Goal: Information Seeking & Learning: Learn about a topic

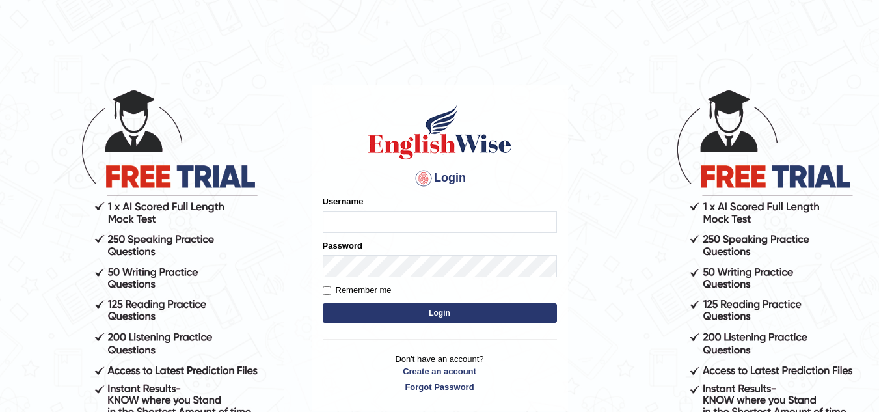
click at [415, 226] on input "Username" at bounding box center [440, 222] width 234 height 22
type input "vamshikumar"
click at [427, 315] on button "Login" at bounding box center [440, 313] width 234 height 20
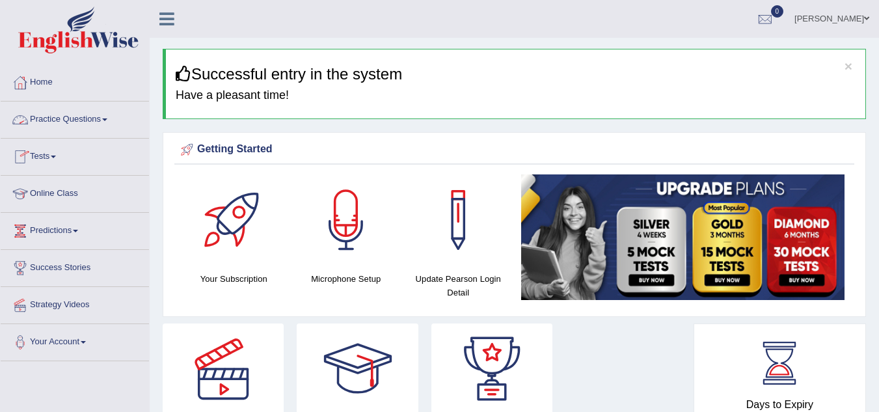
click at [64, 119] on link "Practice Questions" at bounding box center [75, 118] width 148 height 33
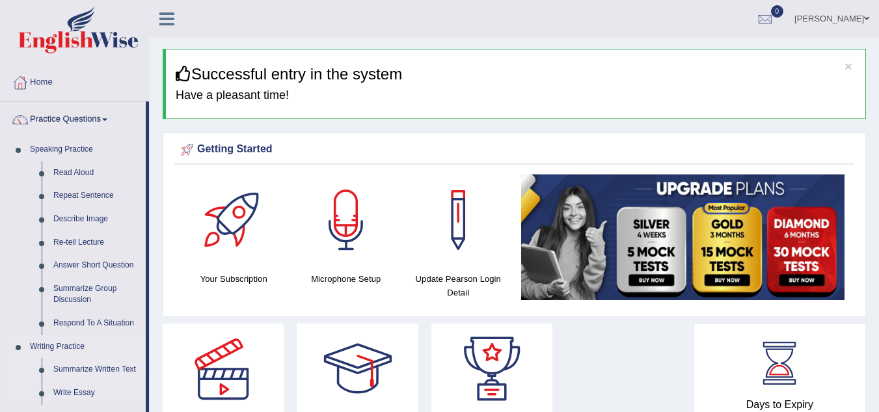
click at [84, 371] on link "Summarize Written Text" at bounding box center [97, 369] width 98 height 23
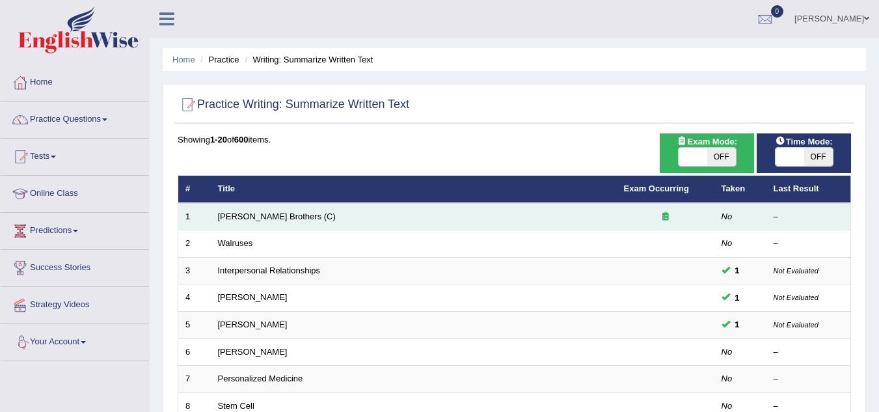
click at [335, 215] on td "[PERSON_NAME] Brothers (C)" at bounding box center [414, 216] width 406 height 27
click at [264, 217] on link "Wright Brothers (C)" at bounding box center [277, 217] width 118 height 10
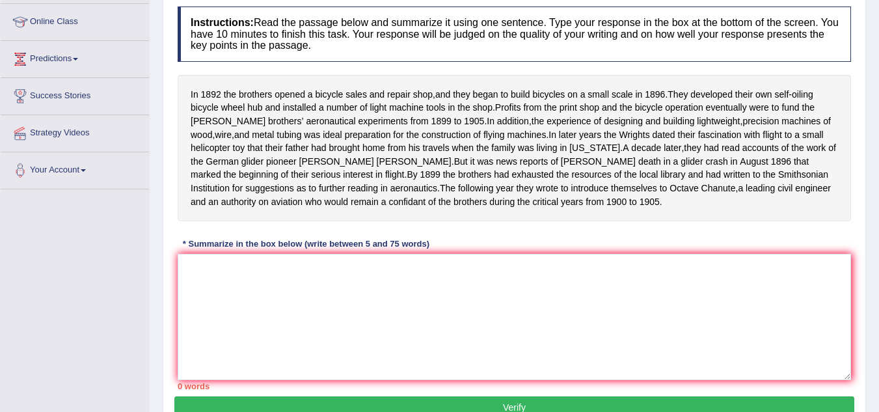
scroll to position [175, 0]
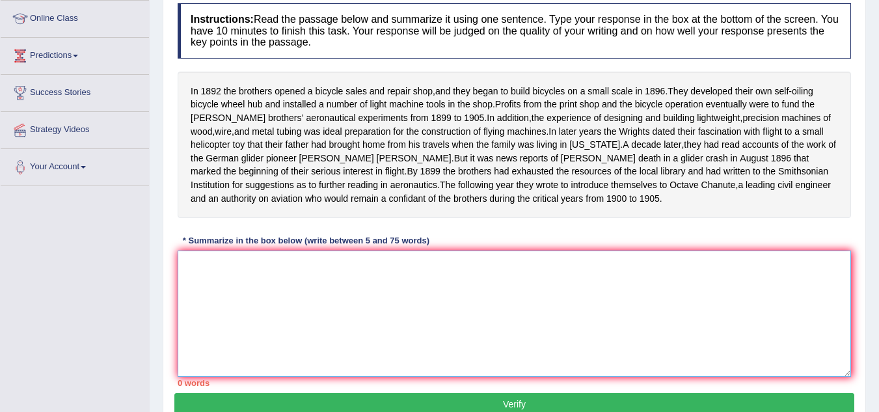
click at [532, 295] on textarea at bounding box center [515, 314] width 674 height 126
paste textarea "In 1892 the brothers opened a bicycle sales and repair shop, and they began to …"
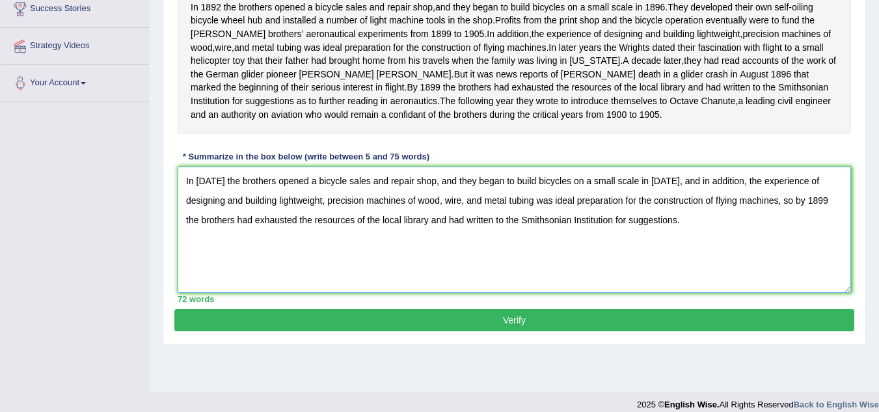
scroll to position [260, 0]
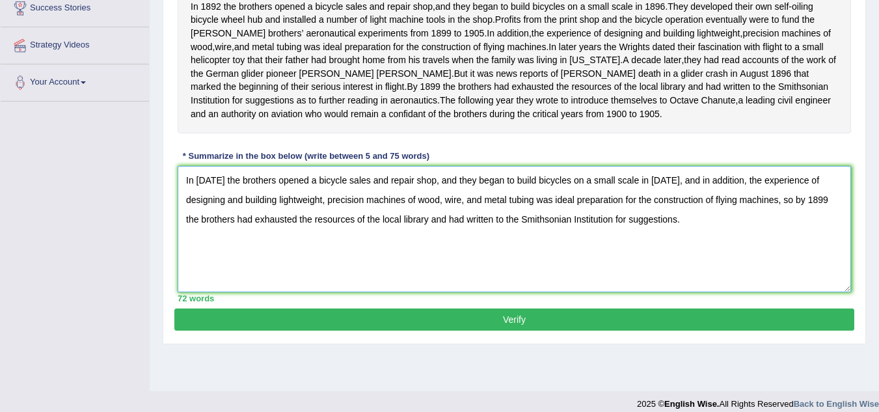
type textarea "In 1892 the brothers opened a bicycle sales and repair shop, and they began to …"
click at [521, 323] on button "Verify" at bounding box center [514, 320] width 680 height 22
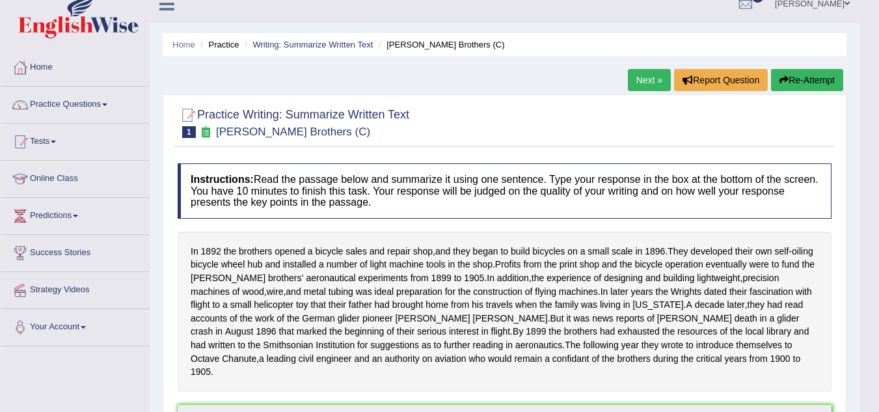
scroll to position [0, 0]
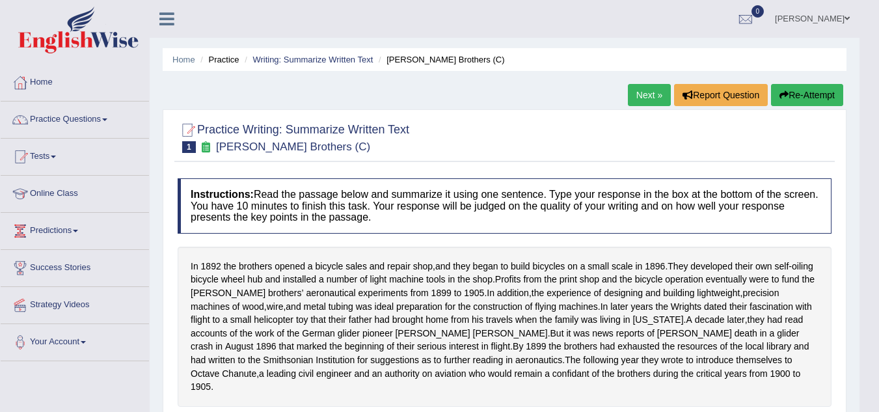
click at [644, 92] on link "Next »" at bounding box center [649, 95] width 43 height 22
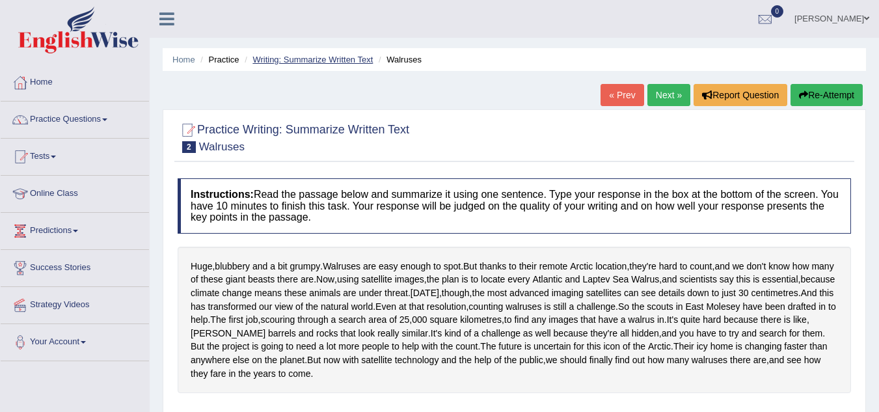
click at [326, 62] on link "Writing: Summarize Written Text" at bounding box center [313, 60] width 120 height 10
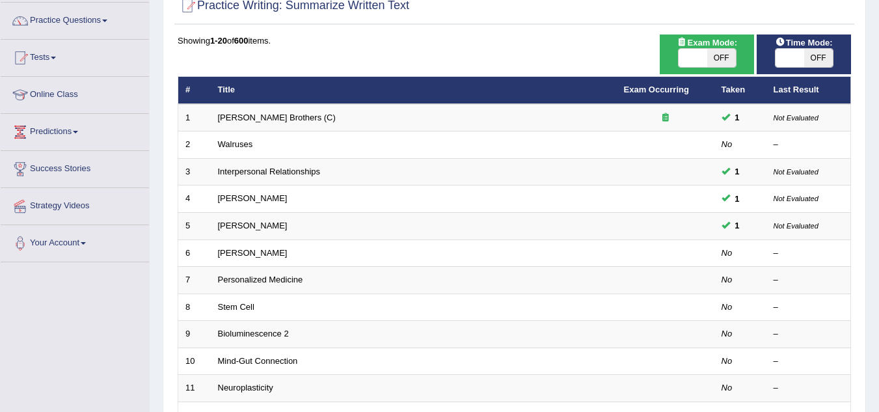
scroll to position [100, 0]
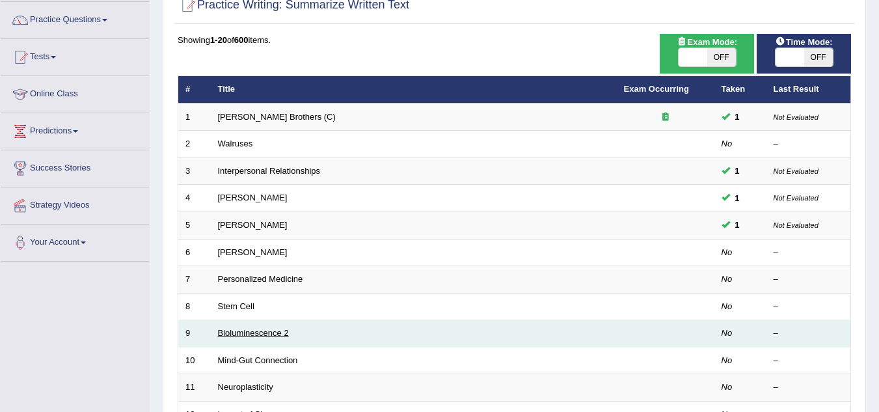
click at [244, 329] on link "Bioluminescence 2" at bounding box center [253, 333] width 71 height 10
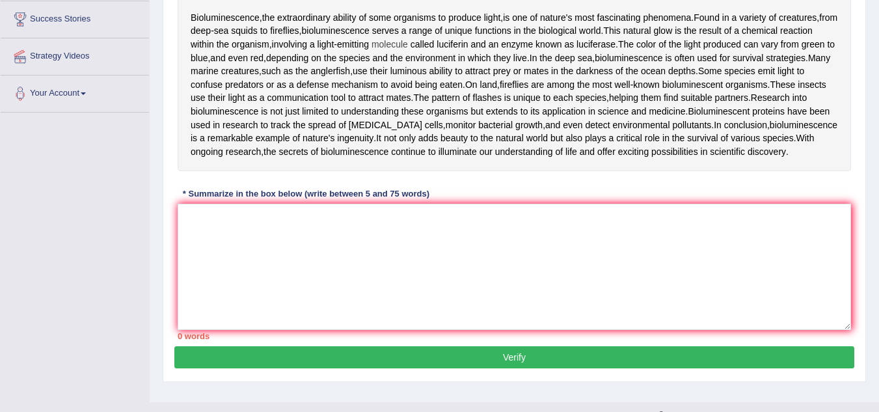
scroll to position [253, 0]
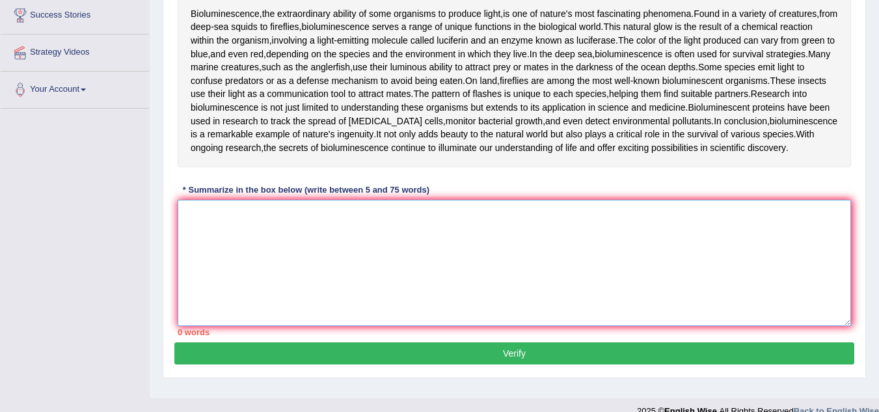
click at [445, 288] on textarea at bounding box center [515, 263] width 674 height 126
paste textarea "Bioluminescence, the ability of certain animals to produce and emit light, has …"
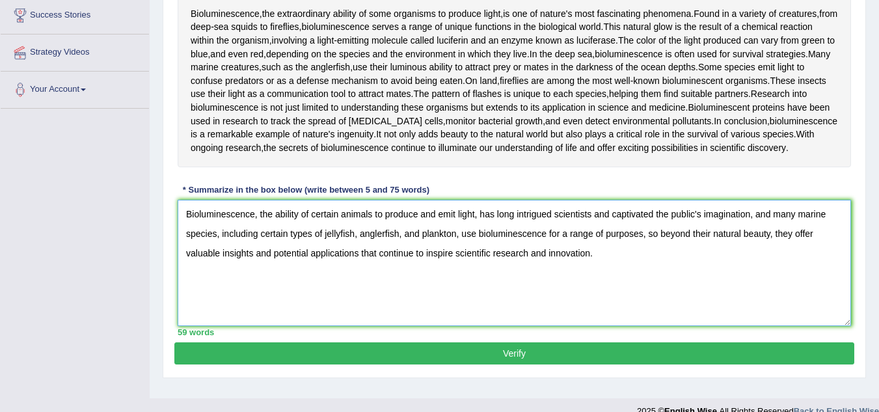
type textarea "Bioluminescence, the ability of certain animals to produce and emit light, has …"
click at [253, 364] on button "Verify" at bounding box center [514, 353] width 680 height 22
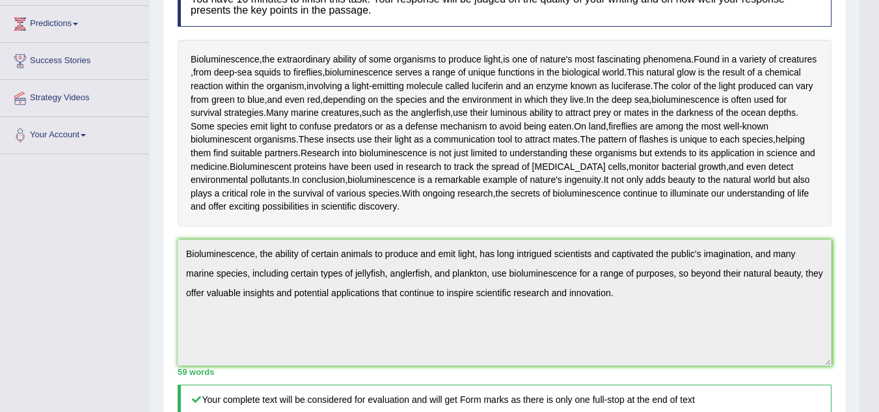
scroll to position [192, 0]
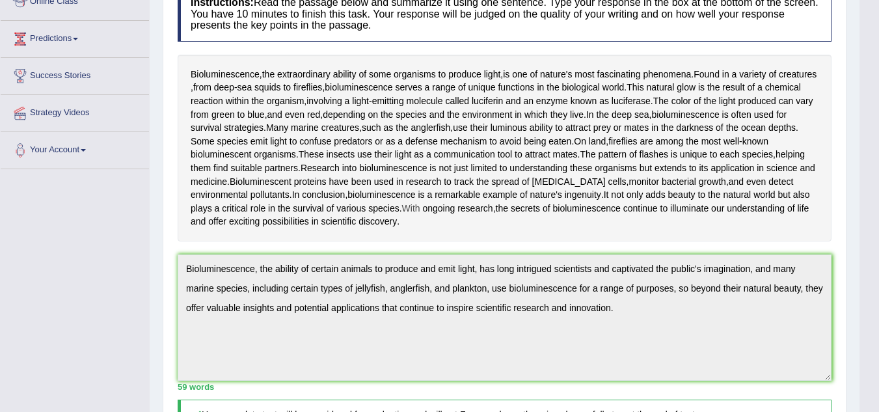
drag, startPoint x: 410, startPoint y: 227, endPoint x: 404, endPoint y: 208, distance: 19.8
click at [404, 208] on div "Bioluminescence , the extraordinary ability of some organisms to produce light …" at bounding box center [505, 148] width 654 height 187
drag, startPoint x: 404, startPoint y: 208, endPoint x: 409, endPoint y: 226, distance: 19.0
click at [409, 226] on div "Bioluminescence , the extraordinary ability of some organisms to produce light …" at bounding box center [505, 148] width 654 height 187
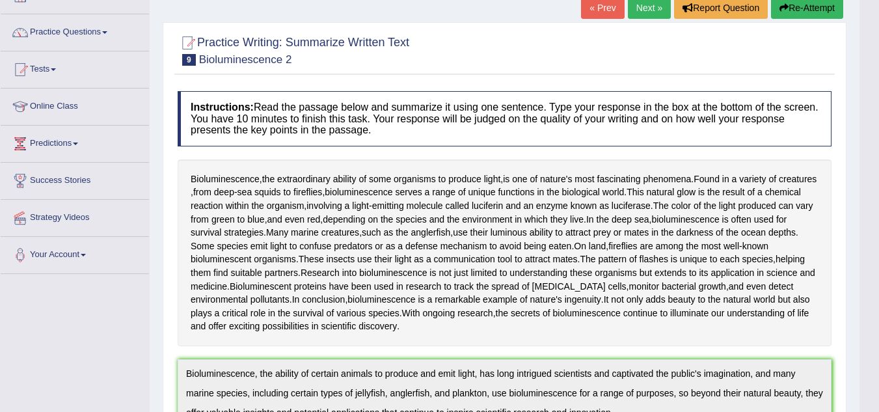
scroll to position [88, 0]
click at [825, 14] on button "Re-Attempt" at bounding box center [807, 7] width 72 height 22
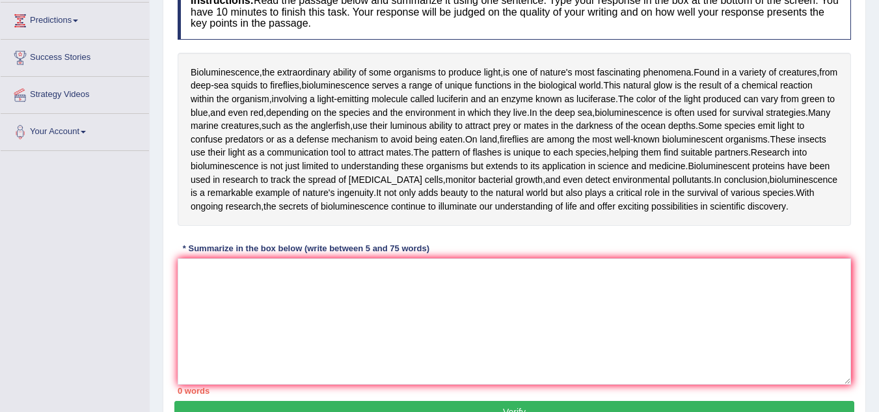
drag, startPoint x: 323, startPoint y: 228, endPoint x: 231, endPoint y: 167, distance: 110.7
click at [231, 167] on div "Bioluminescence , the extraordinary ability of some organisms to produce light …" at bounding box center [515, 140] width 674 height 174
drag, startPoint x: 181, startPoint y: 71, endPoint x: 289, endPoint y: 208, distance: 174.7
click at [289, 208] on div "Bioluminescence , the extraordinary ability of some organisms to produce light …" at bounding box center [515, 140] width 674 height 174
paste textarea "Bioluminescence, the ability of certain animals to produce and emit light, has …"
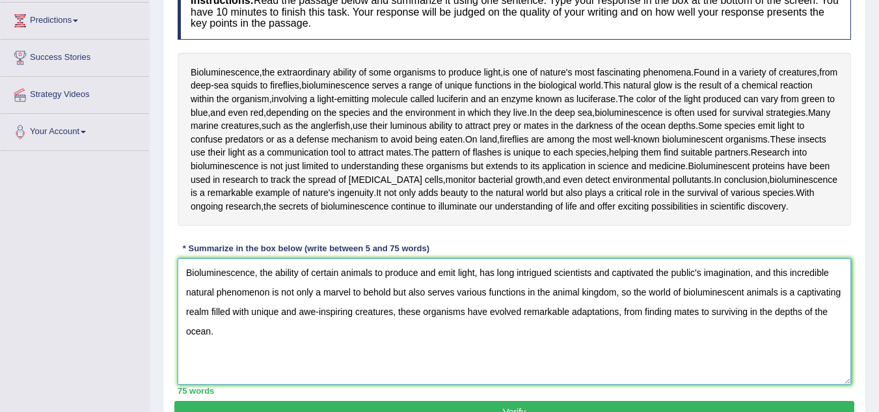
click at [368, 317] on textarea "Bioluminescence, the ability of certain animals to produce and emit light, has …" at bounding box center [515, 321] width 674 height 126
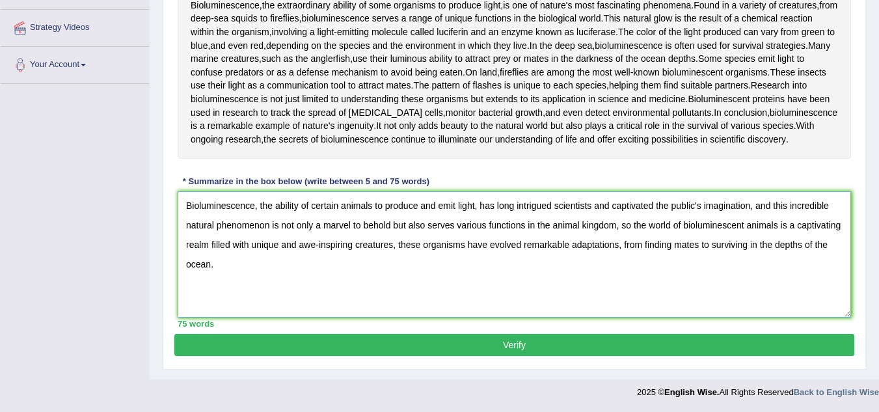
type textarea "Bioluminescence, the ability of certain animals to produce and emit light, has …"
click at [318, 341] on button "Verify" at bounding box center [514, 345] width 680 height 22
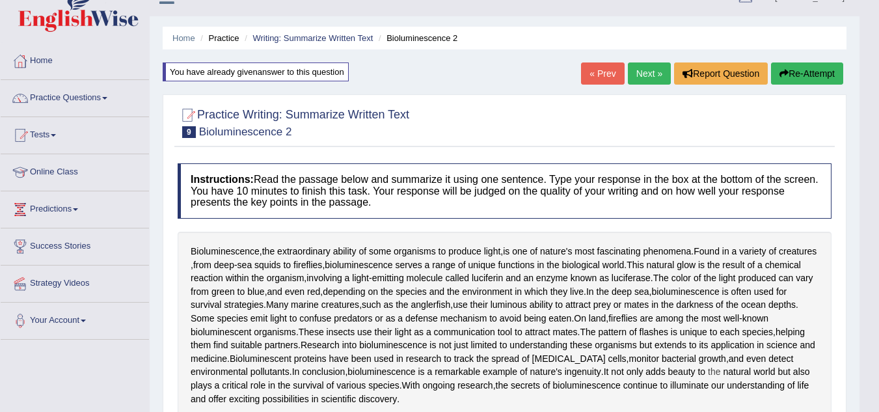
scroll to position [21, 0]
click at [815, 70] on button "Re-Attempt" at bounding box center [807, 74] width 72 height 22
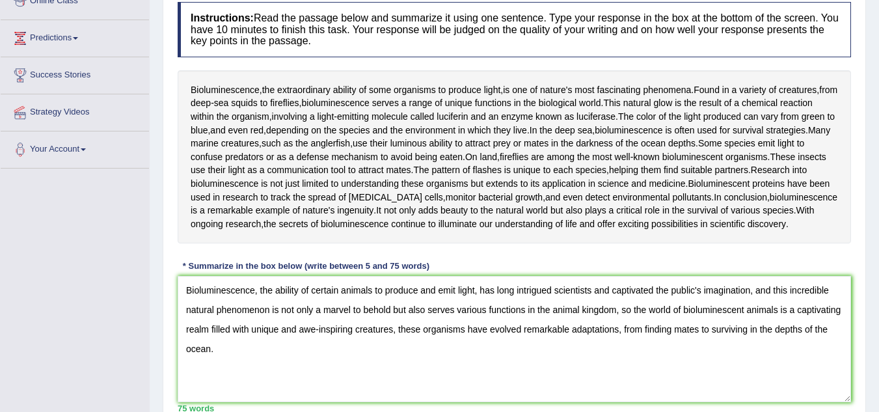
scroll to position [192, 0]
drag, startPoint x: 279, startPoint y: 89, endPoint x: 357, endPoint y: 90, distance: 77.5
click at [357, 90] on div "Bioluminescence , the extraordinary ability of some organisms to produce light …" at bounding box center [515, 158] width 674 height 174
click at [357, 90] on span "ability" at bounding box center [344, 91] width 23 height 14
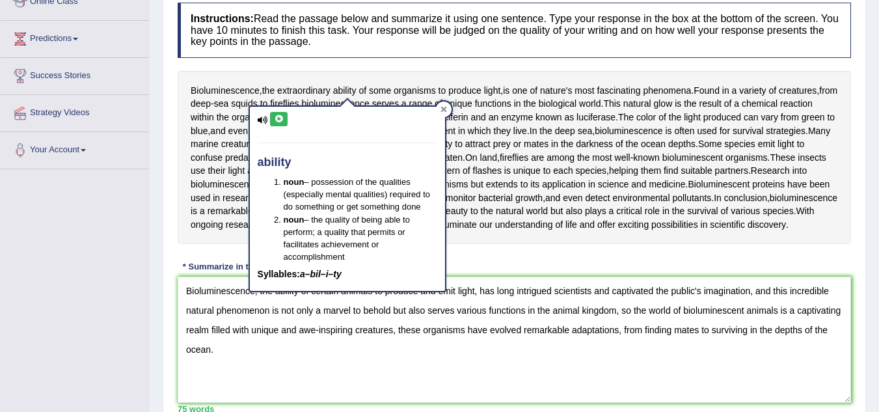
click at [443, 107] on icon at bounding box center [444, 109] width 7 height 7
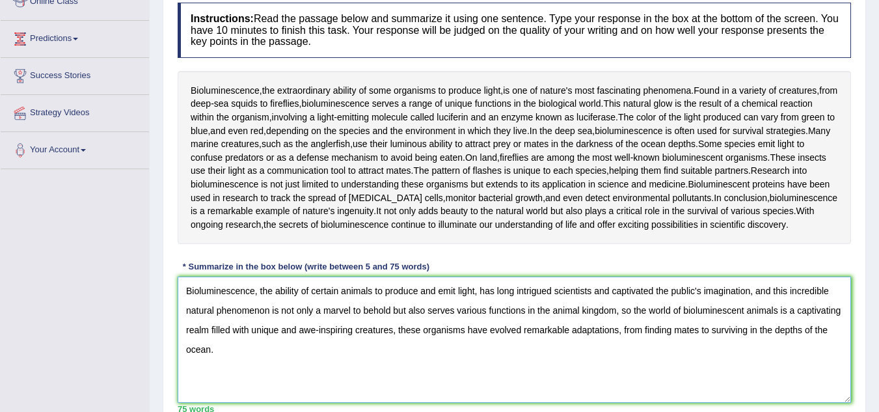
click at [272, 309] on textarea "Bioluminescence, the ability of certain animals to produce and emit light, has …" at bounding box center [515, 340] width 674 height 126
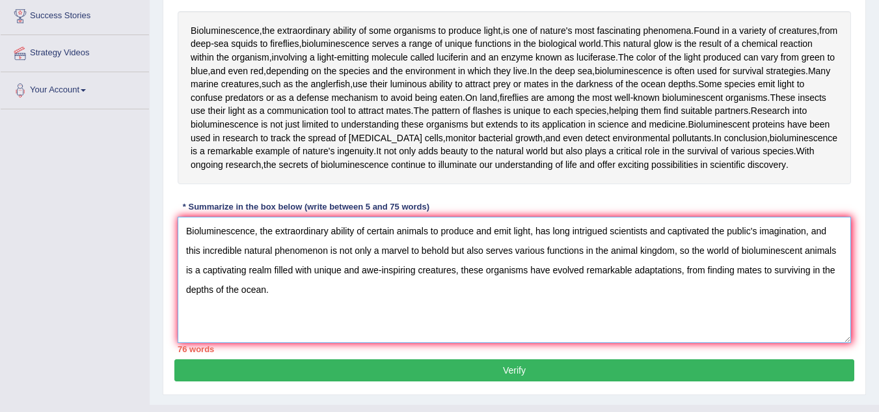
scroll to position [249, 0]
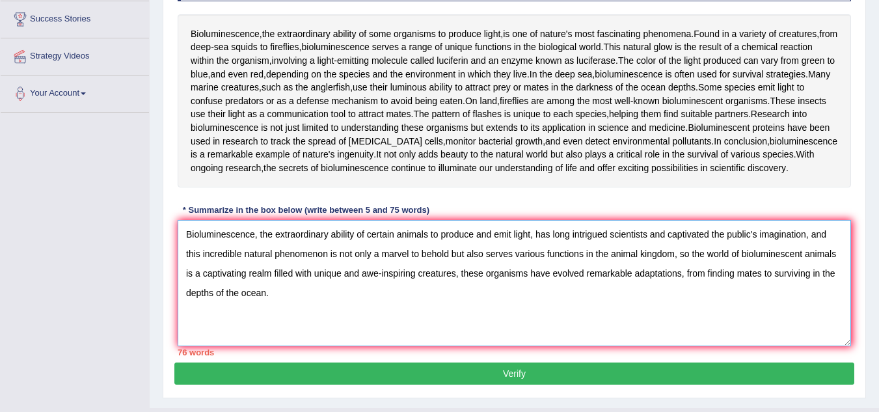
click at [382, 245] on textarea "Bioluminescence, the extraordinary ability of certain animals to produce and em…" at bounding box center [515, 283] width 674 height 126
click at [501, 249] on textarea "Bioluminescence, the extraordinary ability of some animals to produce and emit …" at bounding box center [515, 283] width 674 height 126
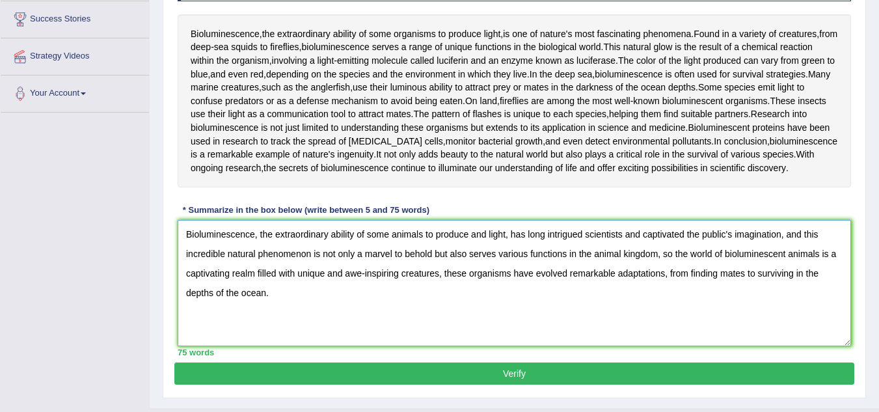
type textarea "Bioluminescence, the extraordinary ability of some animals to produce and light…"
click at [594, 385] on button "Verify" at bounding box center [514, 374] width 680 height 22
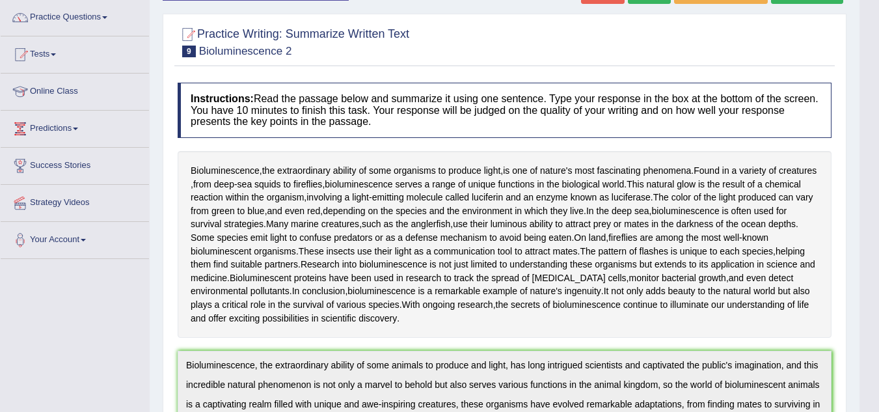
scroll to position [0, 0]
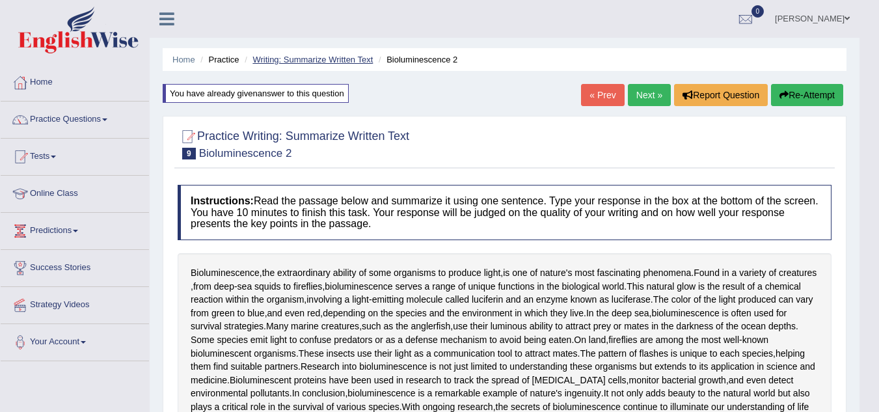
click at [336, 57] on link "Writing: Summarize Written Text" at bounding box center [313, 60] width 120 height 10
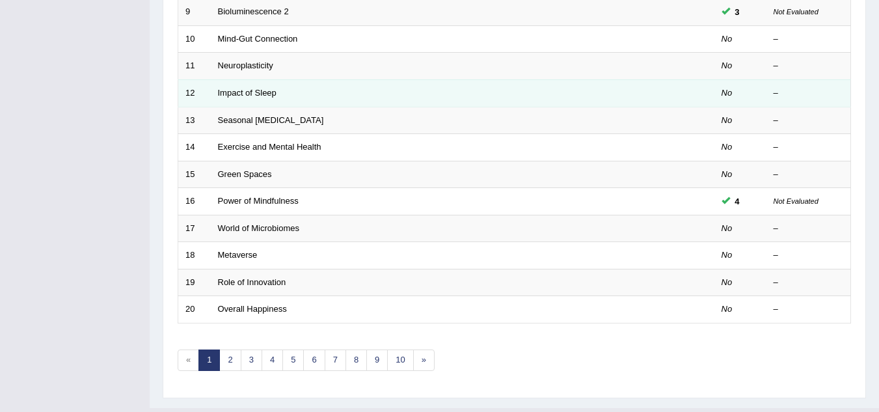
scroll to position [422, 0]
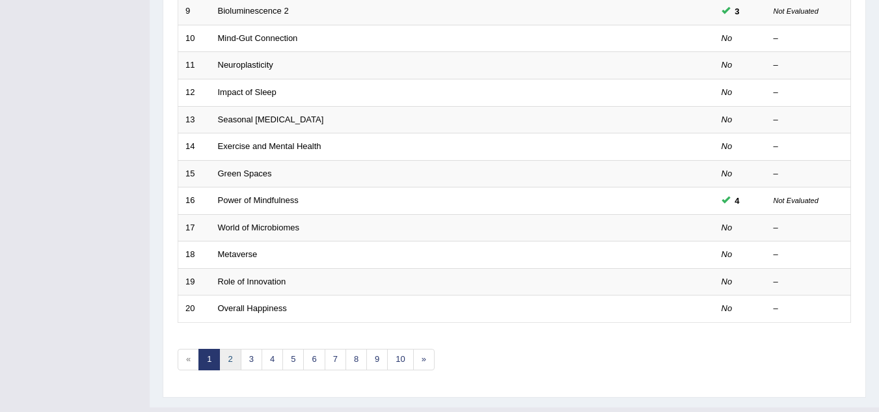
click at [230, 358] on link "2" at bounding box center [229, 359] width 21 height 21
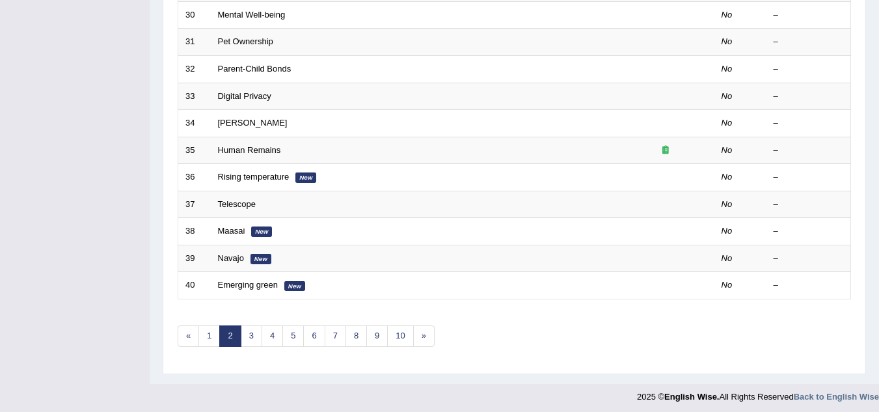
scroll to position [450, 0]
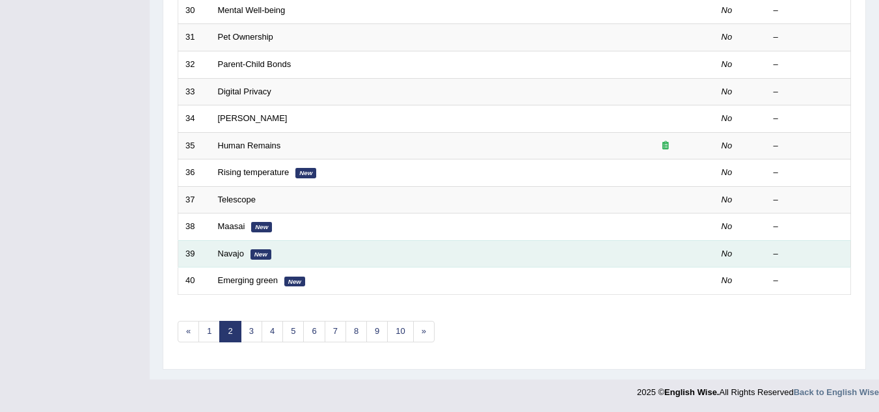
click at [225, 258] on td "Navajo New" at bounding box center [414, 253] width 406 height 27
click at [225, 251] on link "Navajo" at bounding box center [231, 254] width 26 height 10
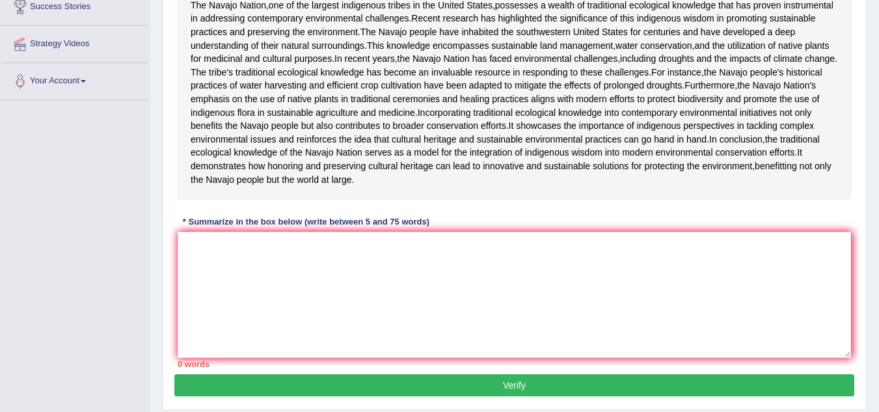
scroll to position [264, 0]
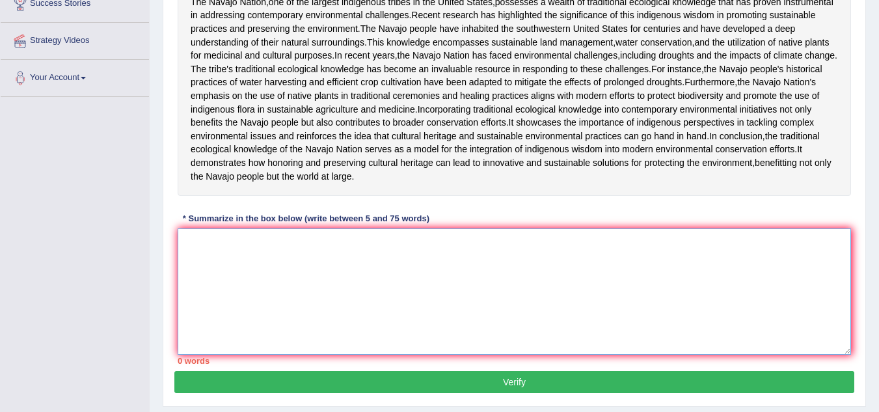
paste textarea "The Navajo Nation, one of the largest indigenous tribes in [GEOGRAPHIC_DATA], p…"
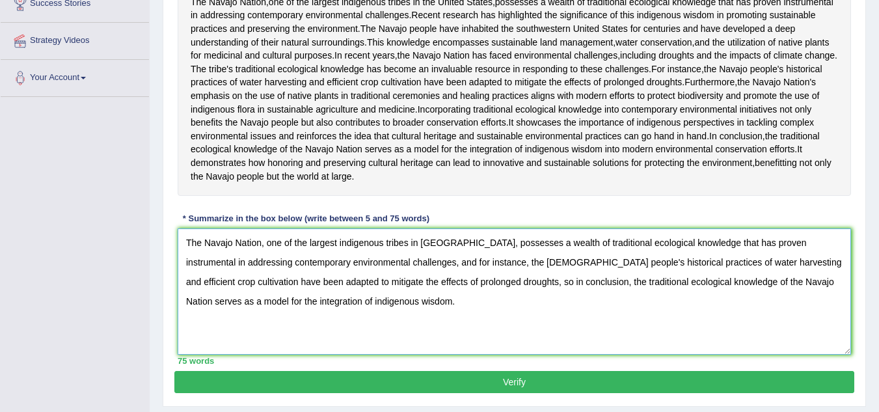
click at [379, 355] on textarea "The Navajo Nation, one of the largest indigenous tribes in [GEOGRAPHIC_DATA], p…" at bounding box center [515, 291] width 674 height 126
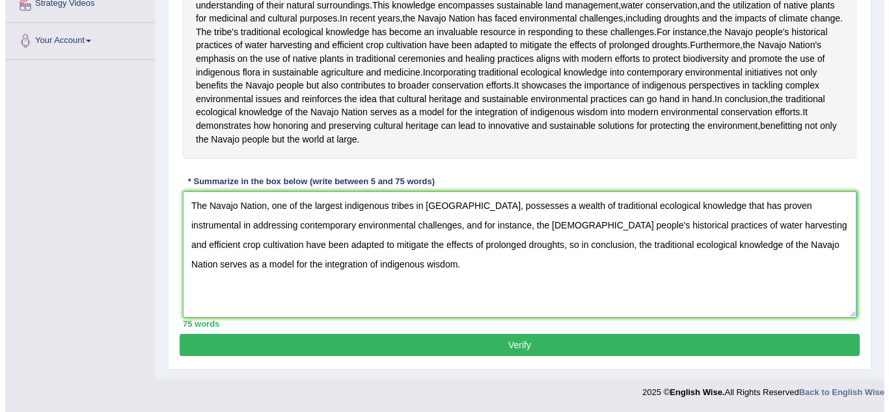
scroll to position [362, 0]
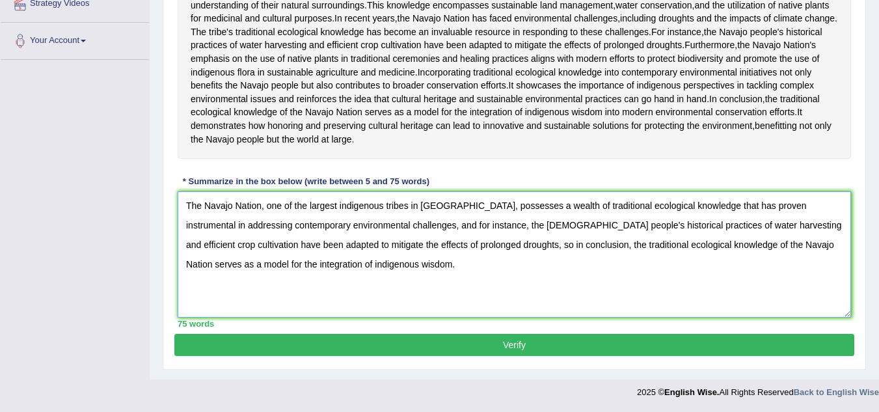
type textarea "The Navajo Nation, one of the largest indigenous tribes in [GEOGRAPHIC_DATA], p…"
click at [388, 356] on button "Verify" at bounding box center [514, 345] width 680 height 22
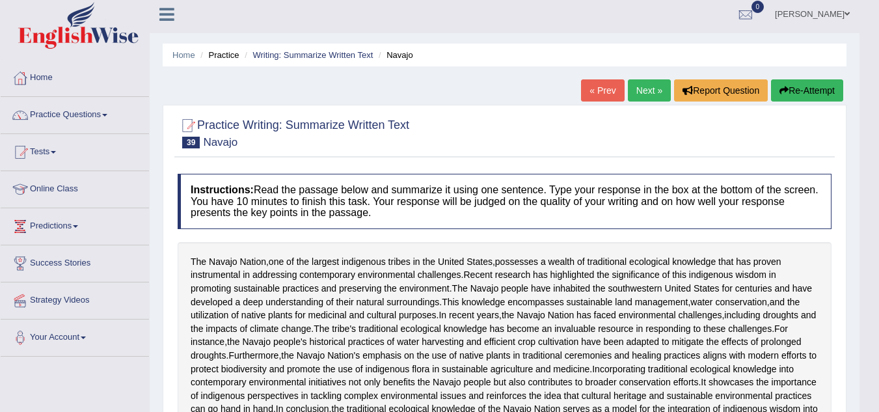
scroll to position [0, 0]
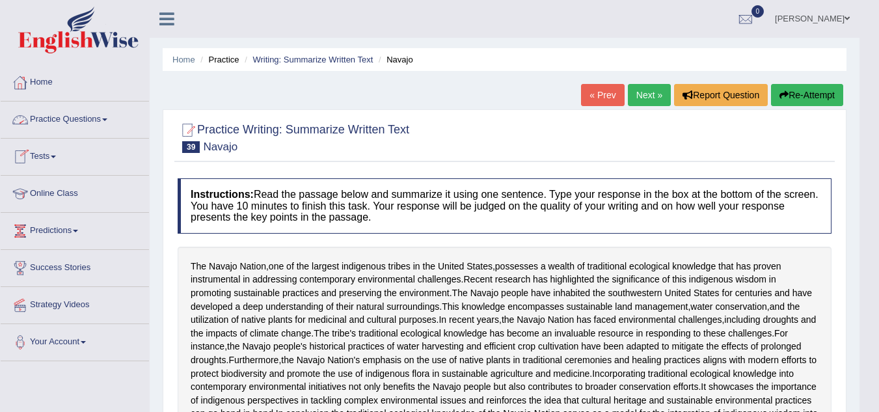
click at [30, 84] on link "Home" at bounding box center [75, 80] width 148 height 33
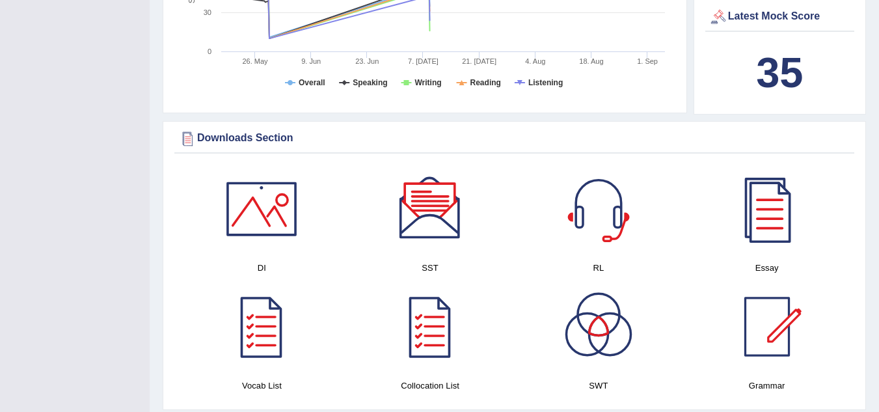
scroll to position [538, 0]
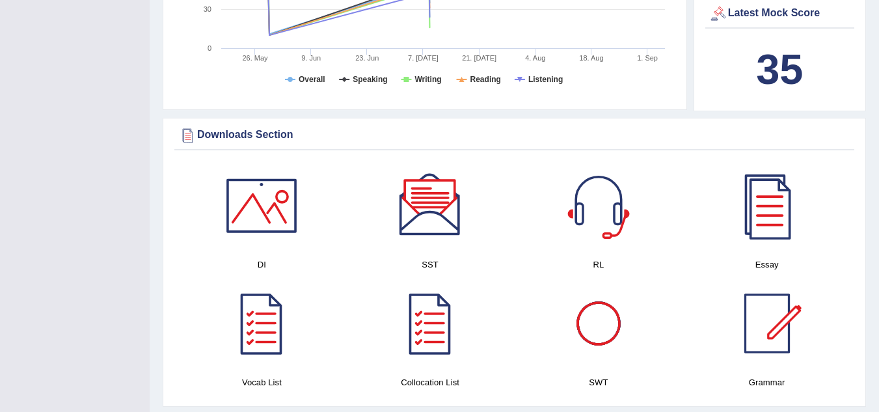
click at [604, 318] on div at bounding box center [598, 323] width 91 height 91
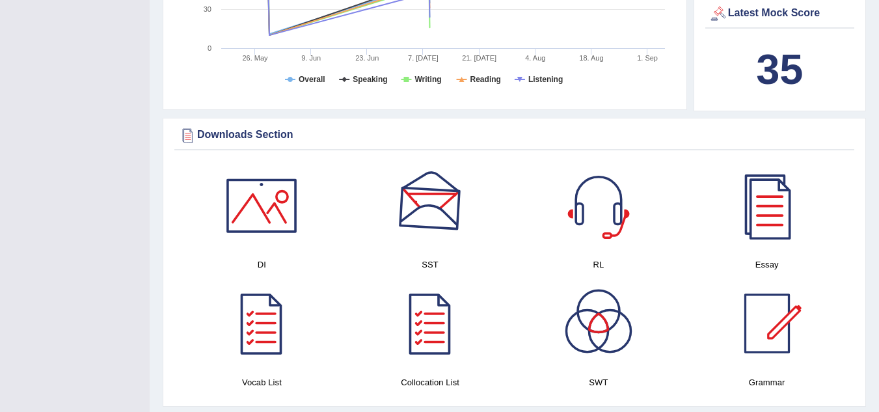
click at [421, 223] on div at bounding box center [430, 205] width 91 height 91
click at [393, 225] on div at bounding box center [430, 205] width 91 height 91
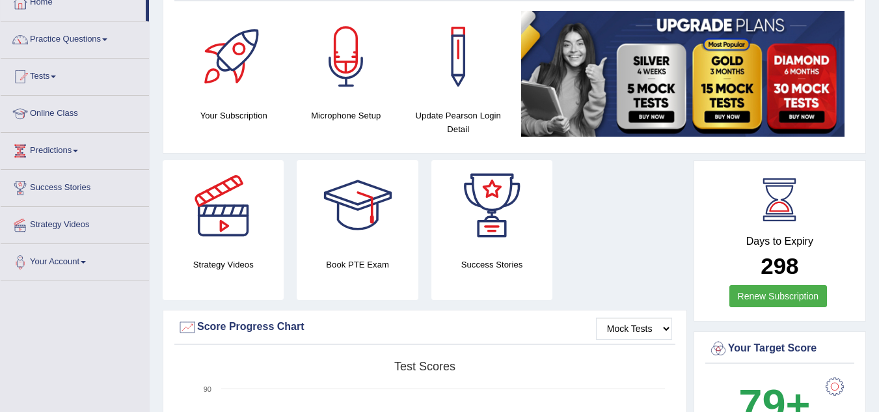
scroll to position [75, 0]
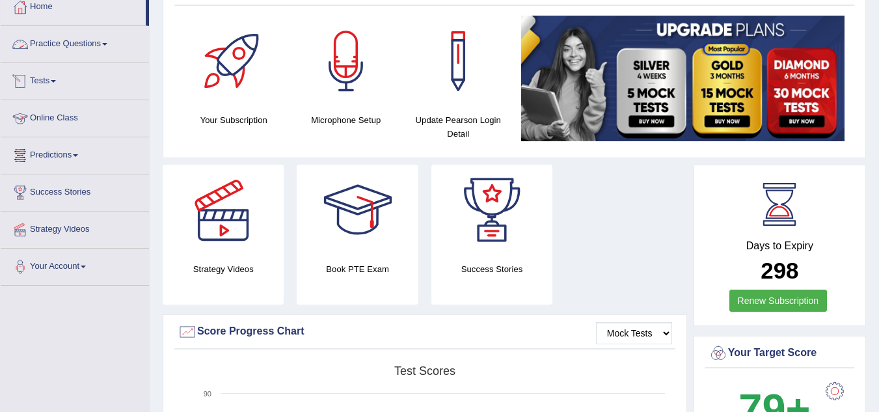
click at [98, 32] on link "Practice Questions" at bounding box center [75, 42] width 148 height 33
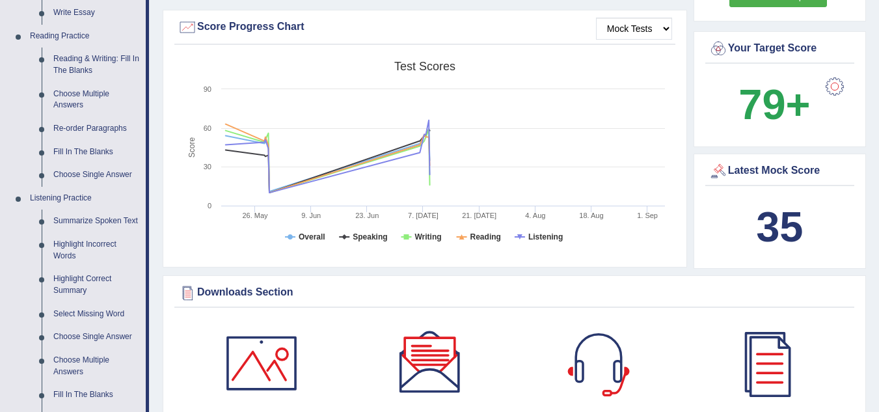
scroll to position [383, 0]
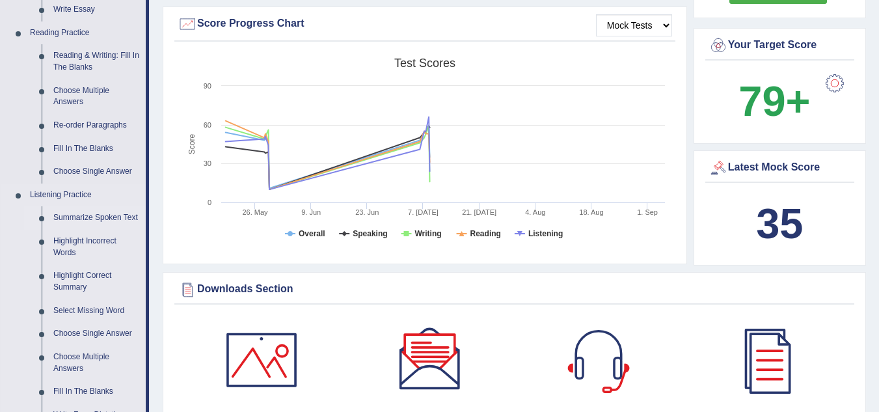
click at [89, 214] on link "Summarize Spoken Text" at bounding box center [97, 217] width 98 height 23
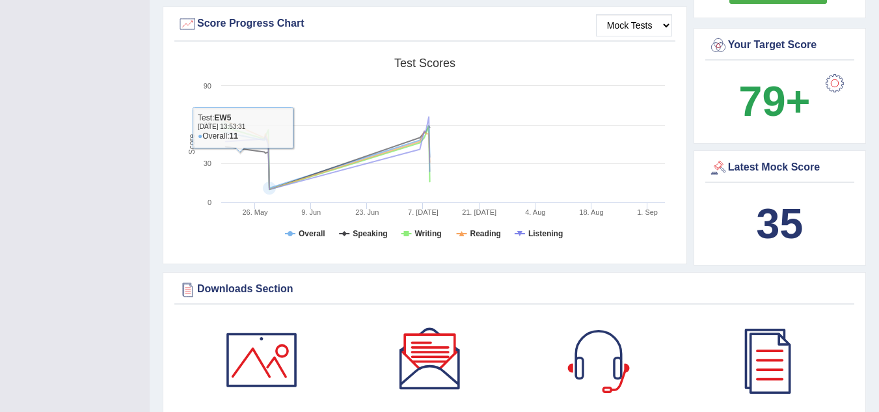
scroll to position [338, 0]
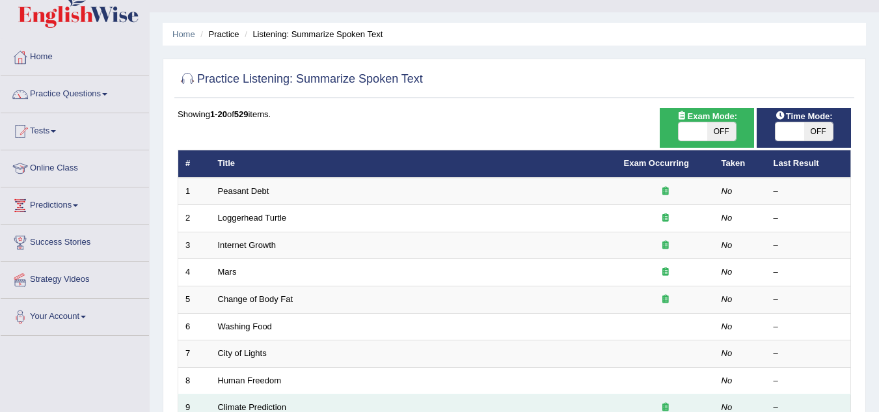
scroll to position [21, 0]
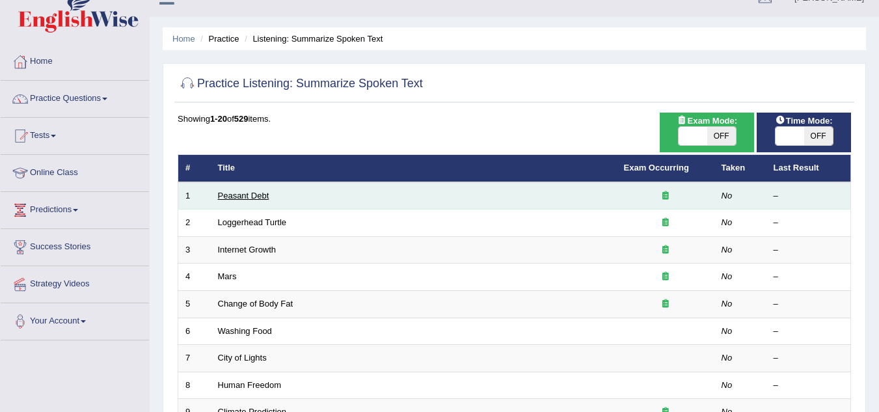
click at [257, 193] on link "Peasant Debt" at bounding box center [243, 196] width 51 height 10
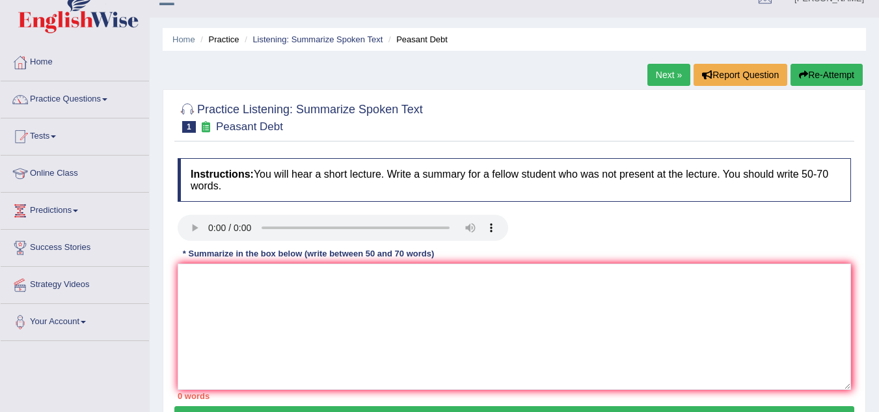
scroll to position [20, 0]
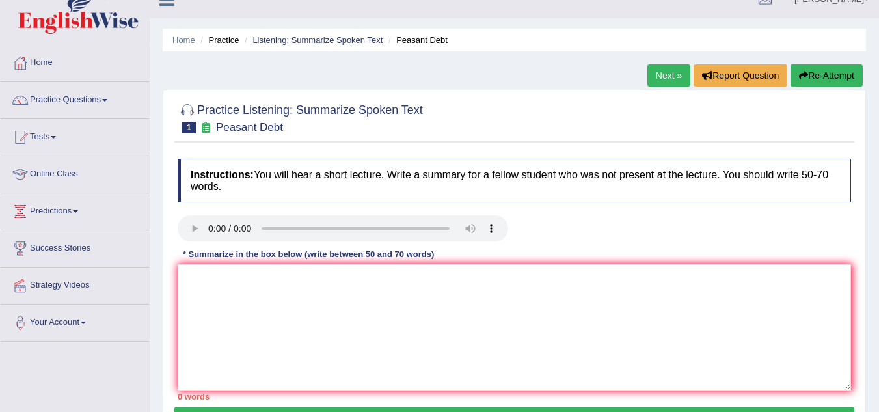
click at [342, 36] on link "Listening: Summarize Spoken Text" at bounding box center [318, 40] width 130 height 10
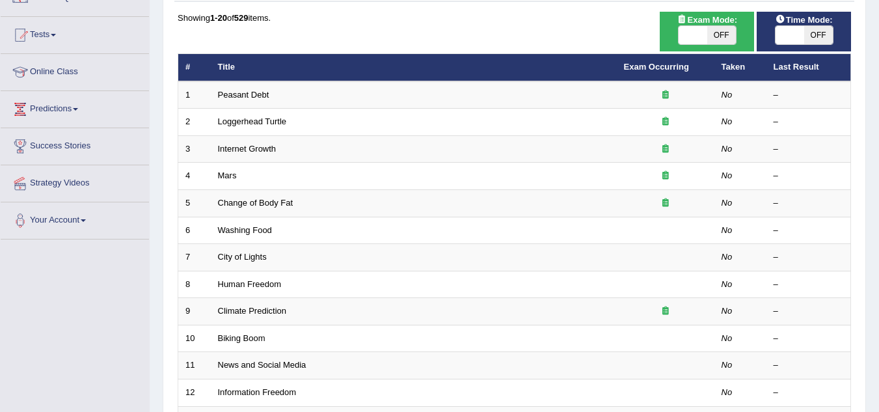
scroll to position [130, 0]
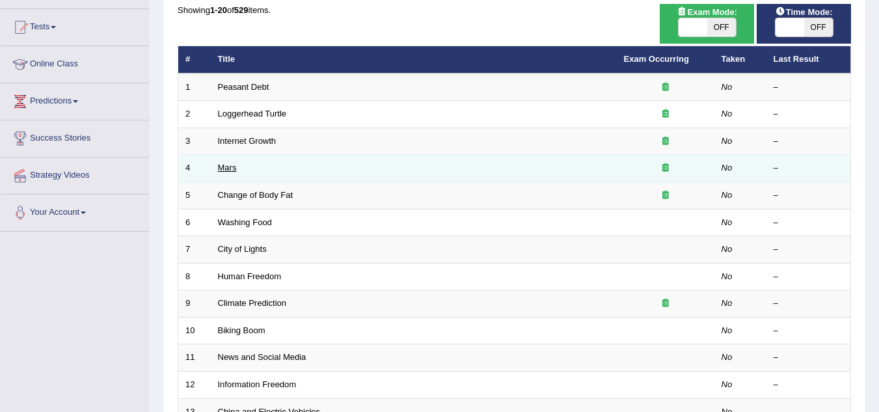
click at [220, 166] on link "Mars" at bounding box center [227, 168] width 19 height 10
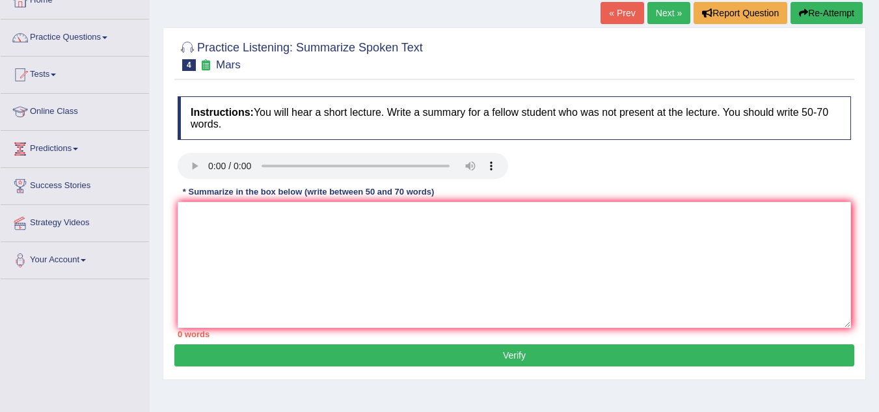
scroll to position [88, 0]
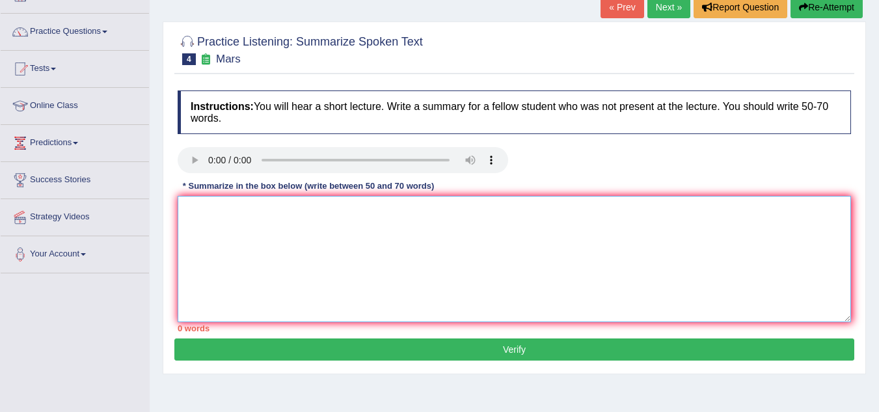
click at [286, 267] on textarea at bounding box center [515, 259] width 674 height 126
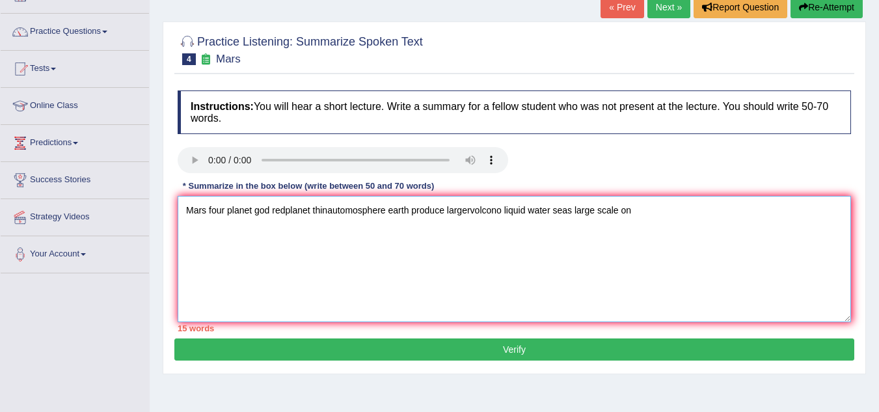
paste textarea "A noteworthy point revealed in the lecture was about a wind mill and a power wa…"
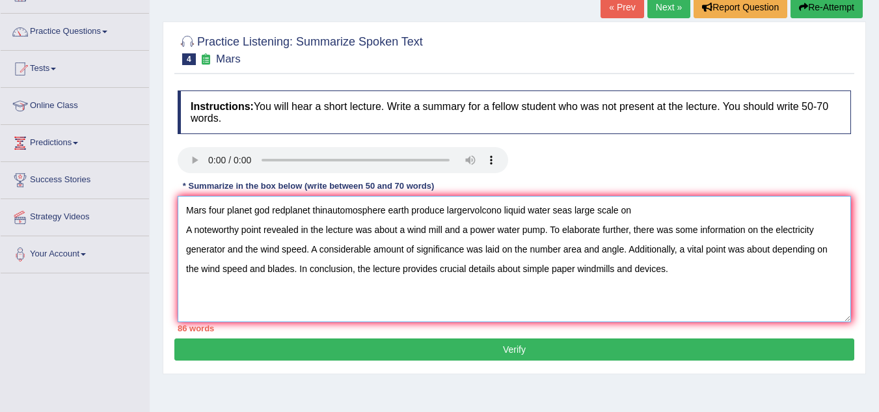
drag, startPoint x: 402, startPoint y: 233, endPoint x: 543, endPoint y: 233, distance: 141.9
click at [543, 233] on textarea "Mars four planet god redplanet thinautomosphere earth produce largervolcono liq…" at bounding box center [515, 259] width 674 height 126
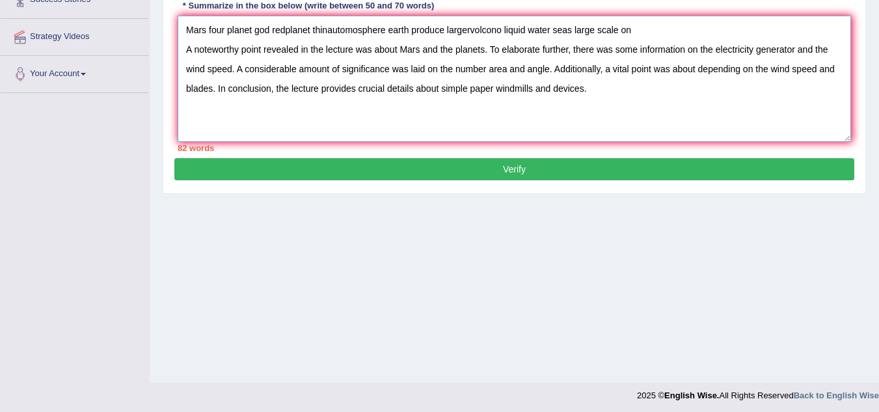
scroll to position [91, 0]
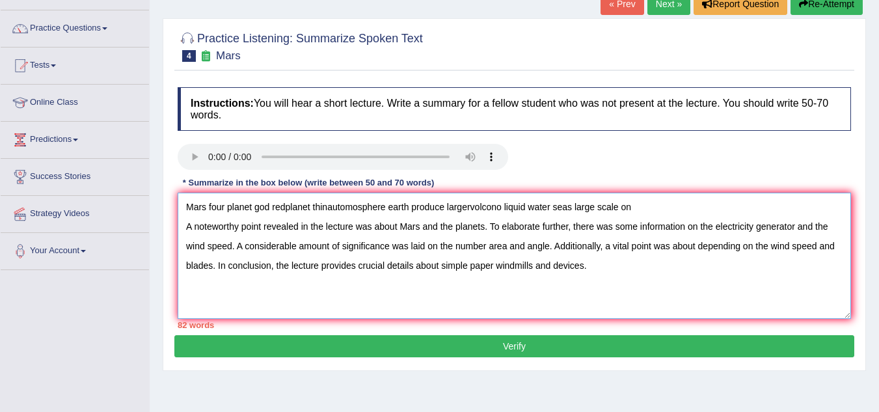
drag, startPoint x: 702, startPoint y: 228, endPoint x: 231, endPoint y: 243, distance: 470.8
click at [231, 243] on textarea "Mars four planet god redplanet thinautomosphere earth produce largervolcono liq…" at bounding box center [515, 256] width 674 height 126
drag, startPoint x: 381, startPoint y: 245, endPoint x: 489, endPoint y: 244, distance: 108.0
click at [489, 244] on textarea "Mars four planet god redplanet thinautomosphere earth produce largervolcono liq…" at bounding box center [515, 256] width 674 height 126
click at [426, 249] on textarea "Mars four planet god redplanet thinautomosphere earth produce largervolcono liq…" at bounding box center [515, 256] width 674 height 126
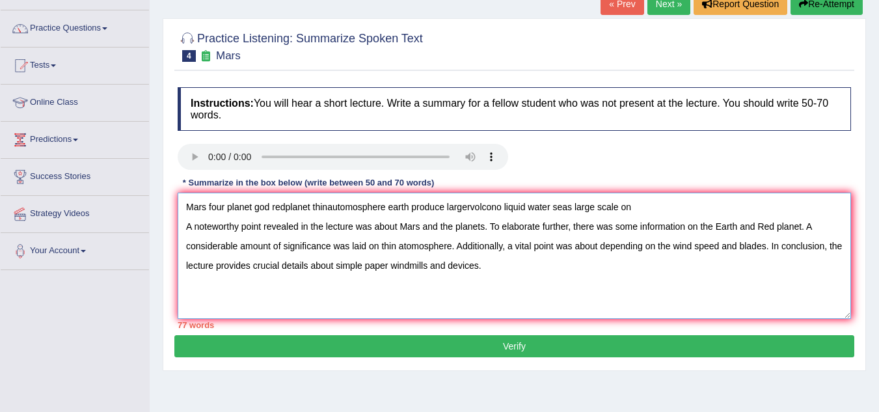
click at [426, 249] on textarea "Mars four planet god redplanet thinautomosphere earth produce largervolcono liq…" at bounding box center [515, 256] width 674 height 126
click at [467, 247] on textarea "Mars four planet god redplanet thinautomosphere earth produce largervolcono liq…" at bounding box center [515, 256] width 674 height 126
drag, startPoint x: 687, startPoint y: 247, endPoint x: 796, endPoint y: 245, distance: 108.7
click at [796, 245] on textarea "Mars four planet god redplanet thinautomosphere earth produce largervolcono liq…" at bounding box center [515, 256] width 674 height 126
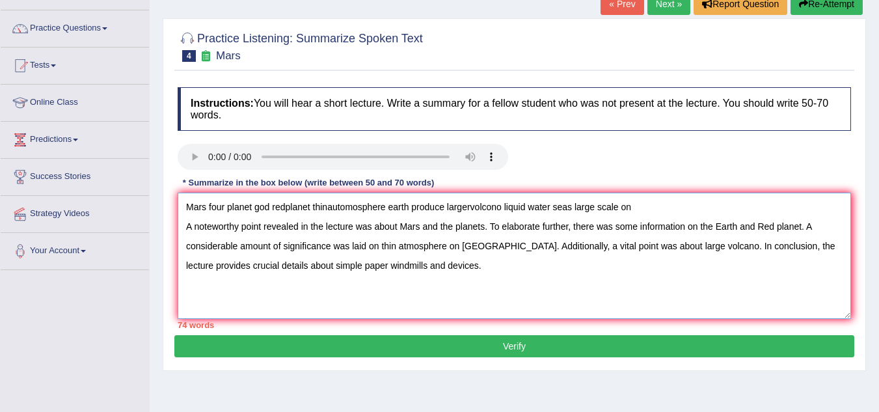
drag, startPoint x: 269, startPoint y: 268, endPoint x: 461, endPoint y: 262, distance: 192.1
click at [461, 262] on textarea "Mars four planet god redplanet thinautomosphere earth produce largervolcono liq…" at bounding box center [515, 256] width 674 height 126
click at [515, 213] on textarea "Mars four planet god redplanet thinautomosphere earth produce largervolcono liq…" at bounding box center [515, 256] width 674 height 126
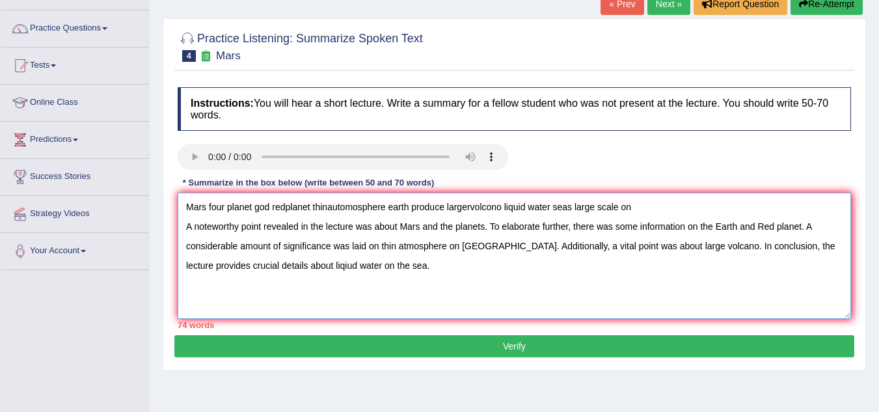
click at [486, 274] on textarea "Mars four planet god redplanet thinautomosphere earth produce largervolcono liq…" at bounding box center [515, 256] width 674 height 126
click at [516, 207] on textarea "Mars four planet god redplanet thinautomosphere earth produce largervolcono liq…" at bounding box center [515, 256] width 674 height 126
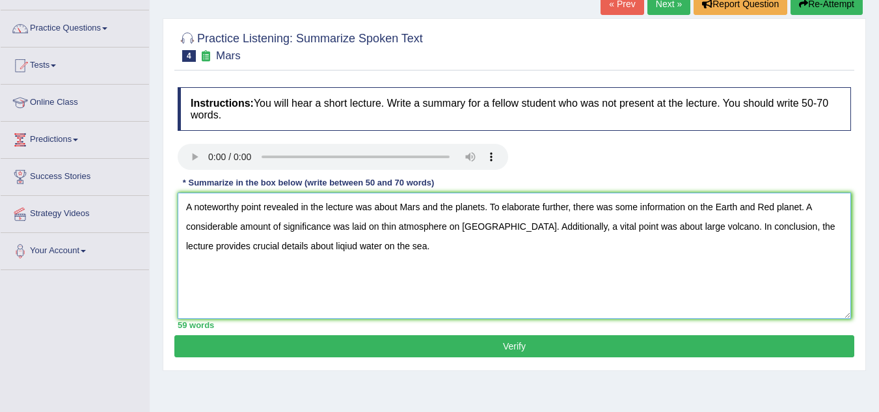
type textarea "A noteworthy point revealed in the lecture was about Mars and the planets. To e…"
click at [549, 346] on button "Verify" at bounding box center [514, 346] width 680 height 22
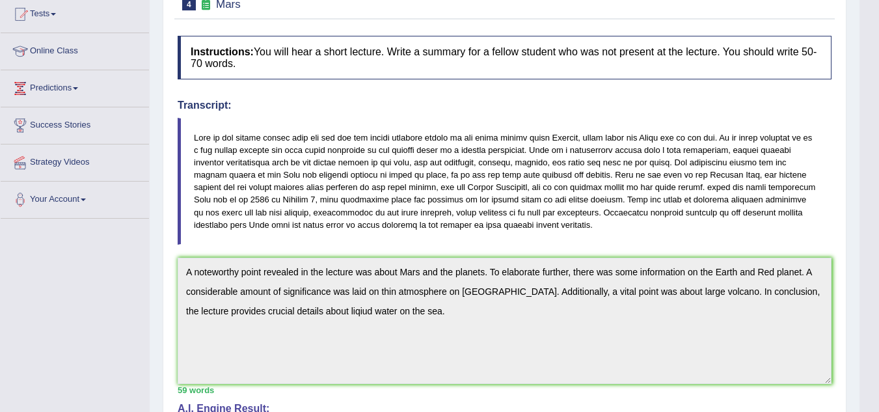
scroll to position [0, 0]
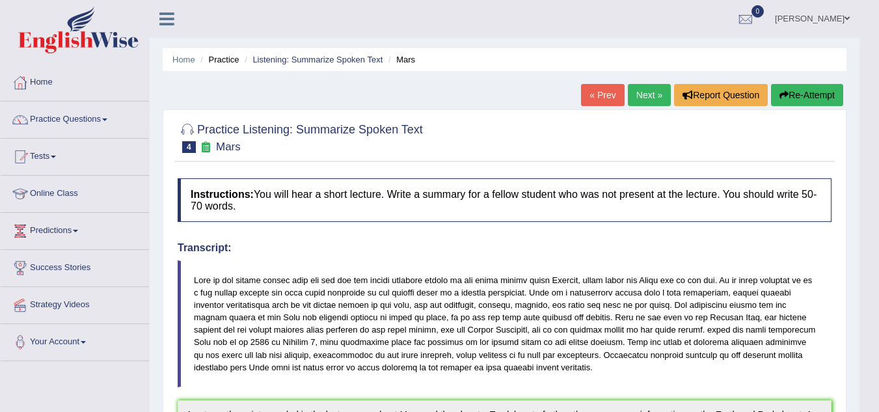
click at [658, 96] on link "Next »" at bounding box center [649, 95] width 43 height 22
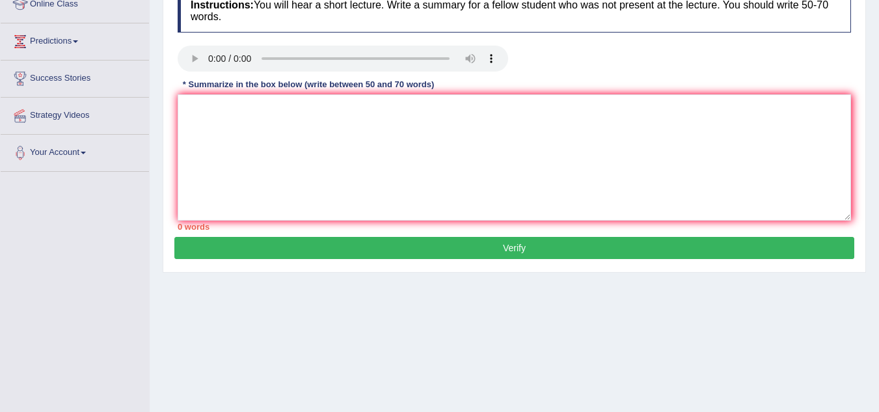
scroll to position [193, 0]
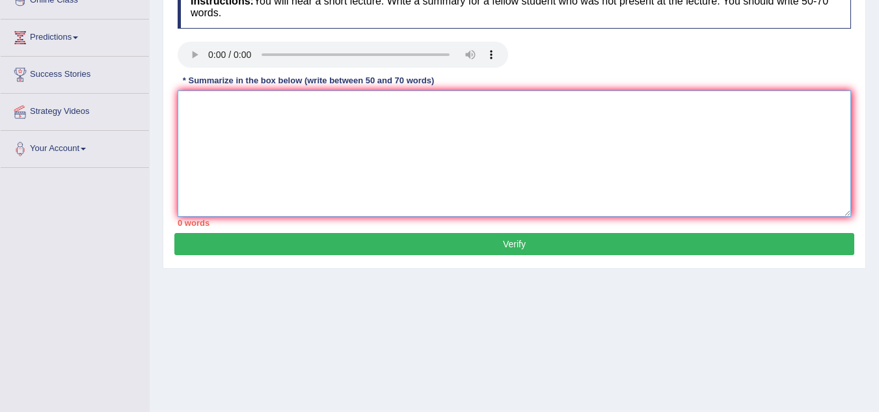
click at [566, 193] on textarea at bounding box center [515, 153] width 674 height 126
paste textarea "A noteworthy point revealed in the lecture was about a wind mill and a power wa…"
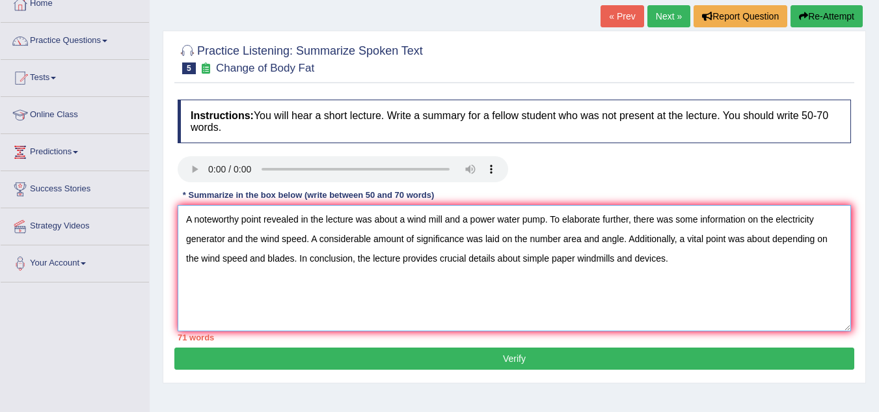
scroll to position [66, 0]
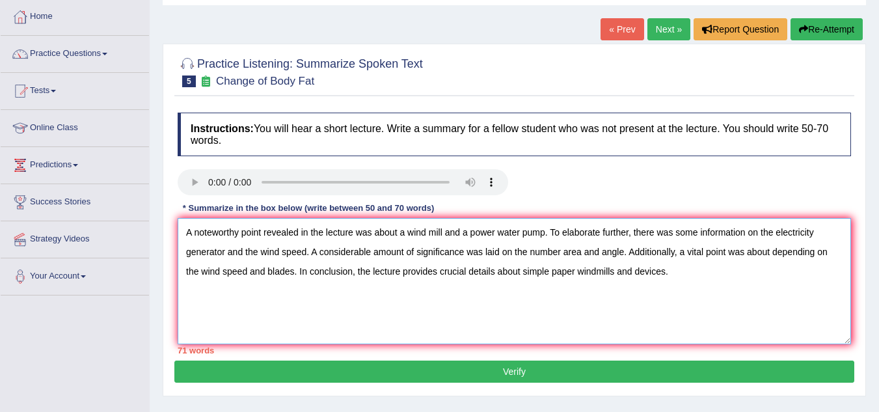
click at [210, 299] on textarea "A noteworthy point revealed in the lecture was about a wind mill and a power wa…" at bounding box center [515, 281] width 674 height 126
type textarea "A noteworthy point revealed in the lecture was about a wind mill and a power wa…"
click at [370, 292] on textarea "A noteworthy point revealed in the lecture was about a wind mill and a power wa…" at bounding box center [515, 281] width 674 height 126
click at [445, 293] on textarea "A noteworthy point revealed in the lecture was about a wind mill and a power wa…" at bounding box center [515, 281] width 674 height 126
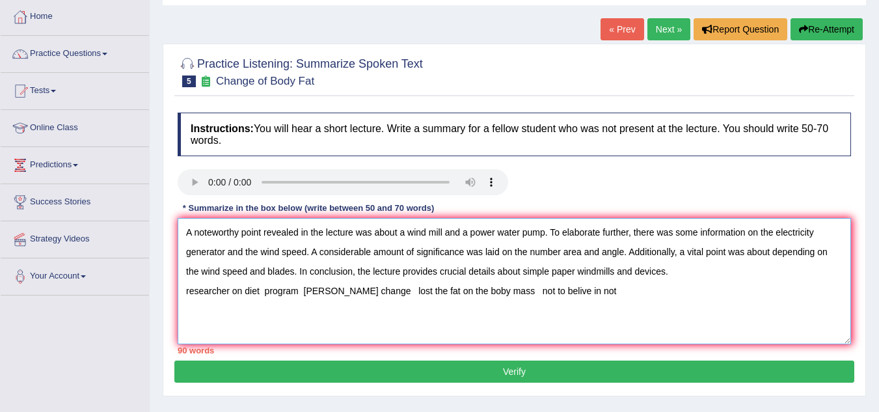
click at [591, 287] on textarea "A noteworthy point revealed in the lecture was about a wind mill and a power wa…" at bounding box center [515, 281] width 674 height 126
drag, startPoint x: 553, startPoint y: 291, endPoint x: 607, endPoint y: 297, distance: 54.3
click at [607, 297] on textarea "A noteworthy point revealed in the lecture was about a wind mill and a power wa…" at bounding box center [515, 281] width 674 height 126
click at [603, 293] on textarea "A noteworthy point revealed in the lecture was about a wind mill and a power wa…" at bounding box center [515, 281] width 674 height 126
drag, startPoint x: 186, startPoint y: 294, endPoint x: 260, endPoint y: 290, distance: 73.6
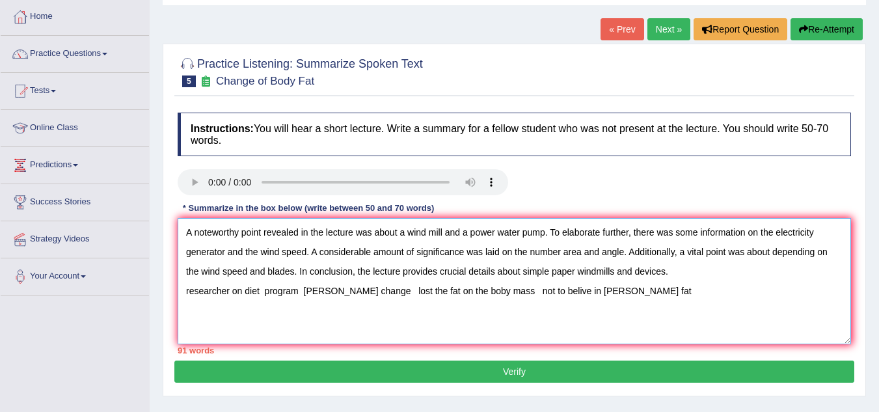
click at [260, 290] on textarea "A noteworthy point revealed in the lecture was about a wind mill and a power wa…" at bounding box center [515, 281] width 674 height 126
drag, startPoint x: 400, startPoint y: 231, endPoint x: 543, endPoint y: 232, distance: 143.8
click at [543, 232] on textarea "A noteworthy point revealed in the lecture was about a wind mill and a power wa…" at bounding box center [515, 281] width 674 height 126
paste textarea "researcher on diet"
click at [271, 295] on textarea "A noteworthy point revealed in the lecture was about researcher on diet. To ela…" at bounding box center [515, 281] width 674 height 126
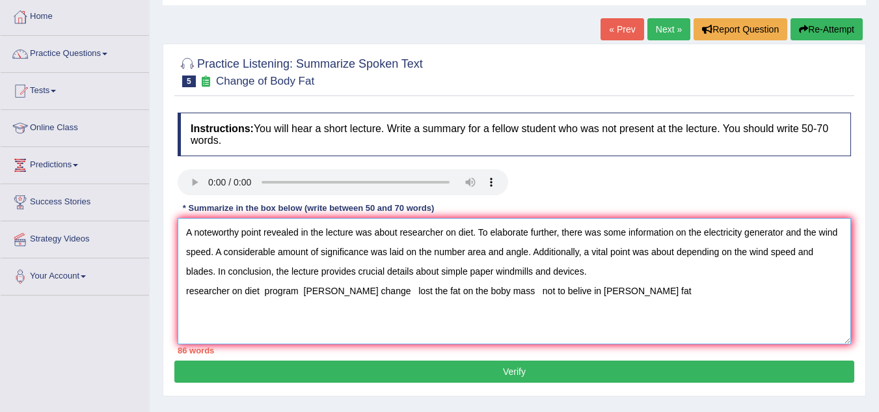
drag, startPoint x: 264, startPoint y: 292, endPoint x: 367, endPoint y: 294, distance: 102.9
click at [367, 294] on textarea "A noteworthy point revealed in the lecture was about researcher on diet. To ela…" at bounding box center [515, 281] width 674 height 126
drag, startPoint x: 686, startPoint y: 232, endPoint x: 836, endPoint y: 227, distance: 150.4
click at [836, 227] on textarea "A noteworthy point revealed in the lecture was about researcher on diet. To ela…" at bounding box center [515, 281] width 674 height 126
click at [700, 229] on textarea "A noteworthy point revealed in the lecture was about researcher on diet. To ela…" at bounding box center [515, 281] width 674 height 126
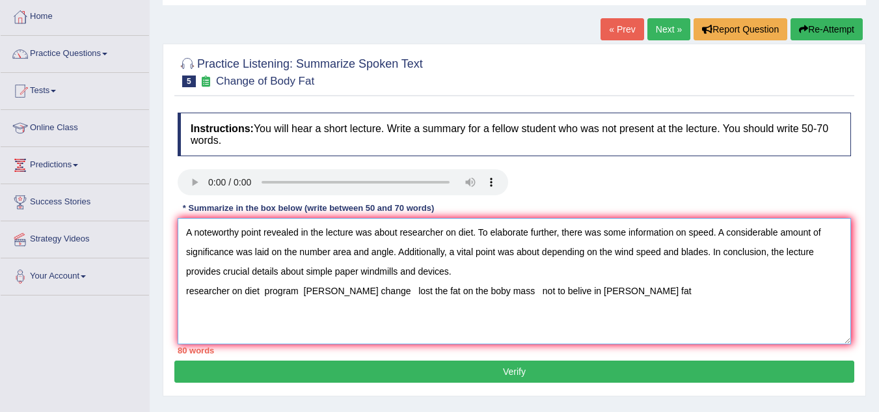
click at [700, 229] on textarea "A noteworthy point revealed in the lecture was about researcher on diet. To ela…" at bounding box center [515, 281] width 674 height 126
paste textarea "program boby fat change"
click at [730, 234] on textarea "A noteworthy point revealed in the lecture was about researcher on diet. To ela…" at bounding box center [515, 281] width 674 height 126
drag, startPoint x: 376, startPoint y: 290, endPoint x: 492, endPoint y: 289, distance: 115.9
click at [492, 289] on textarea "A noteworthy point revealed in the lecture was about researcher on diet. To ela…" at bounding box center [515, 281] width 674 height 126
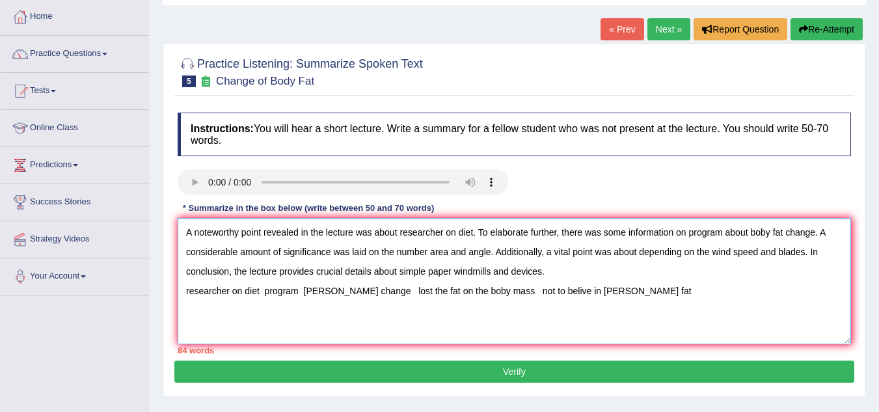
drag, startPoint x: 385, startPoint y: 252, endPoint x: 492, endPoint y: 251, distance: 107.4
click at [492, 251] on textarea "A noteworthy point revealed in the lecture was about researcher on diet. To ela…" at bounding box center [515, 281] width 674 height 126
paste textarea "lost the fat on the boby mass"
drag, startPoint x: 646, startPoint y: 258, endPoint x: 811, endPoint y: 253, distance: 164.8
click at [811, 253] on textarea "A noteworthy point revealed in the lecture was about researcher on diet. To ela…" at bounding box center [515, 281] width 674 height 126
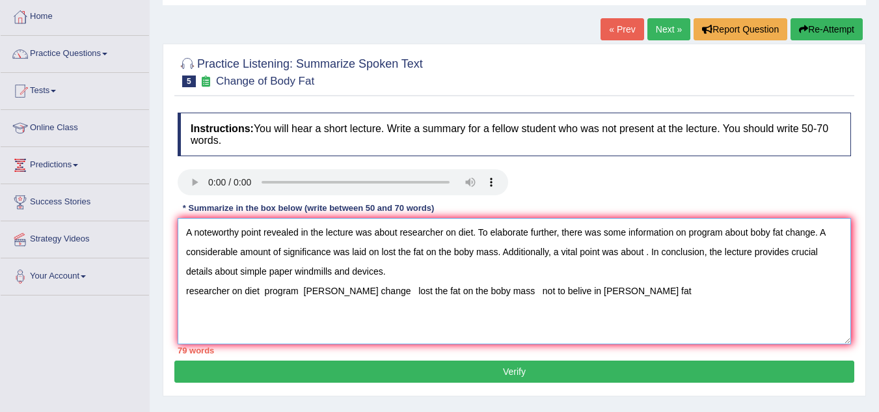
drag, startPoint x: 498, startPoint y: 292, endPoint x: 617, endPoint y: 286, distance: 119.3
click at [617, 286] on textarea "A noteworthy point revealed in the lecture was about researcher on diet. To ela…" at bounding box center [515, 281] width 674 height 126
click at [648, 253] on textarea "A noteworthy point revealed in the lecture was about researcher on diet. To ela…" at bounding box center [515, 281] width 674 height 126
paste textarea "not to belive in [PERSON_NAME] fat"
click at [648, 253] on textarea "A noteworthy point revealed in the lecture was about researcher on diet. To ela…" at bounding box center [515, 281] width 674 height 126
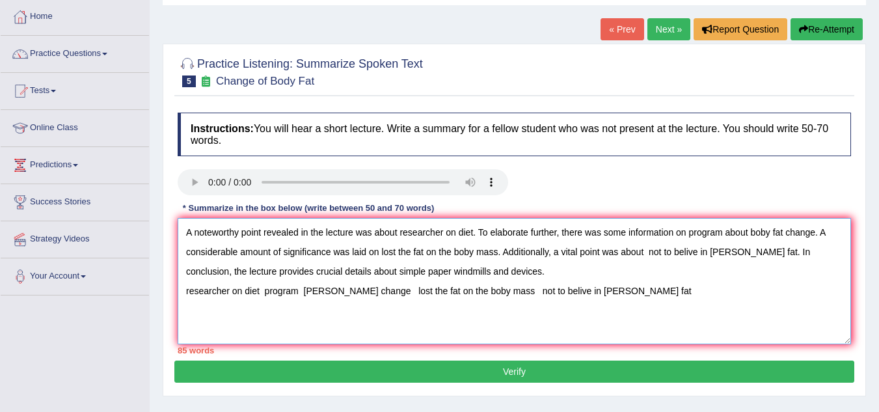
click at [648, 253] on textarea "A noteworthy point revealed in the lecture was about researcher on diet. To ela…" at bounding box center [515, 281] width 674 height 126
drag, startPoint x: 338, startPoint y: 271, endPoint x: 506, endPoint y: 265, distance: 168.7
click at [506, 265] on textarea "A noteworthy point revealed in the lecture was about researcher on diet. To ela…" at bounding box center [515, 281] width 674 height 126
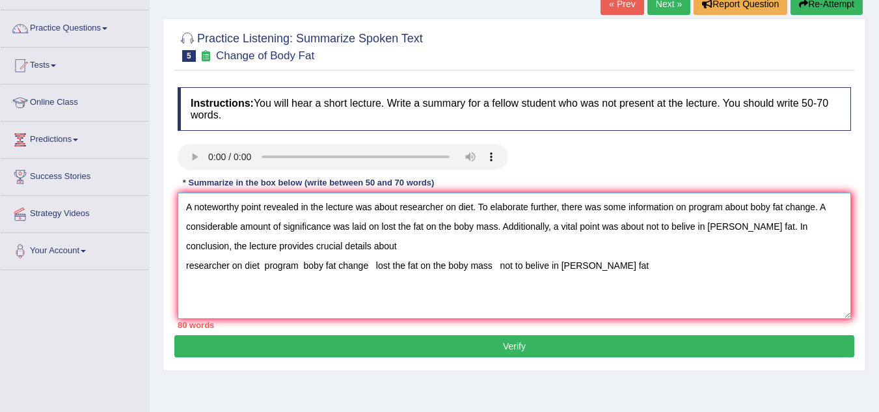
scroll to position [92, 0]
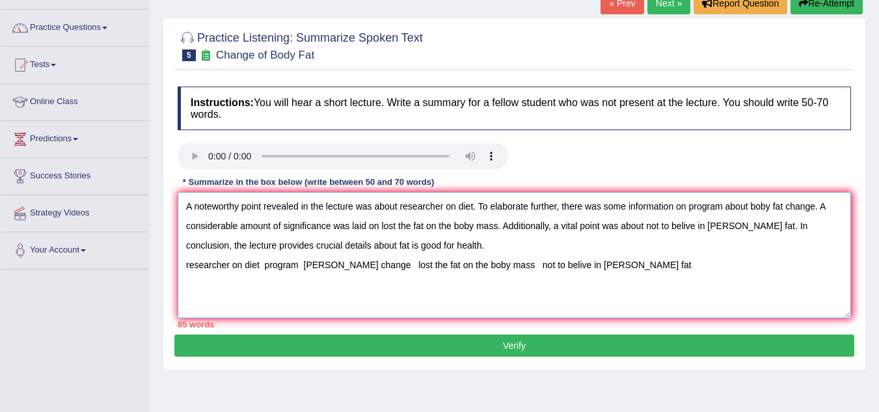
click at [519, 270] on textarea "A noteworthy point revealed in the lecture was about researcher on diet. To ela…" at bounding box center [515, 255] width 674 height 126
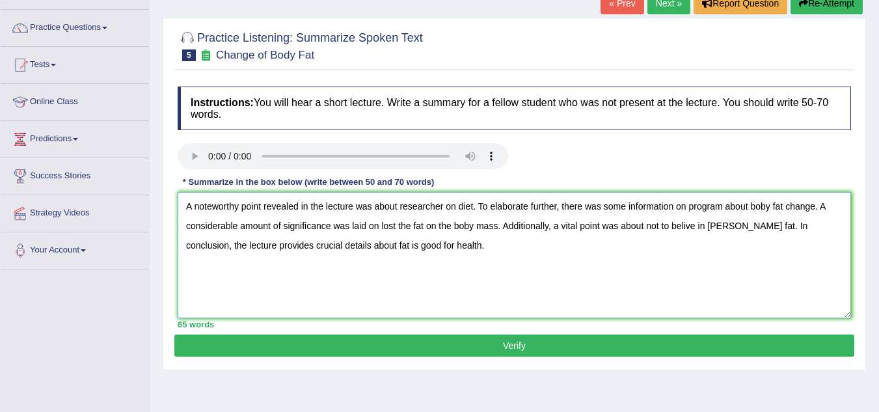
type textarea "A noteworthy point revealed in the lecture was about researcher on diet. To ela…"
click at [411, 333] on div "Instructions: You will hear a short lecture. Write a summary for a fellow stude…" at bounding box center [514, 207] width 680 height 254
click at [407, 340] on button "Verify" at bounding box center [514, 346] width 680 height 22
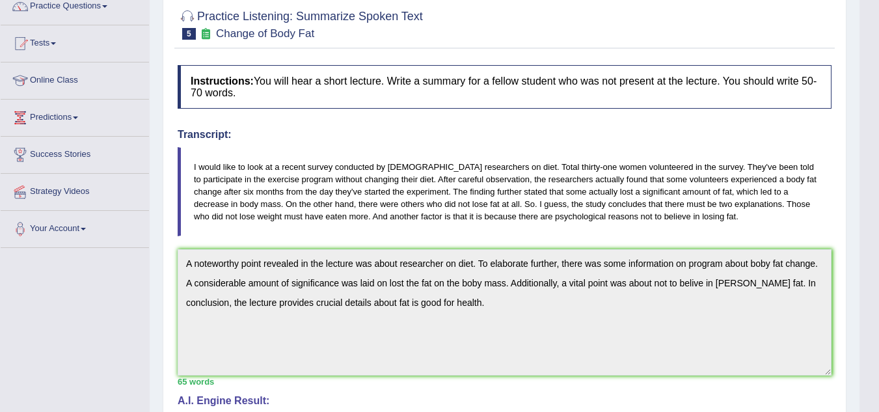
scroll to position [0, 0]
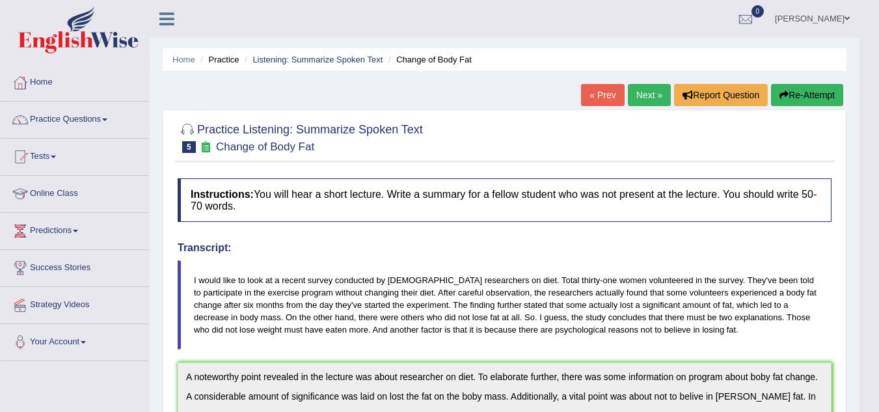
click at [797, 98] on button "Re-Attempt" at bounding box center [807, 95] width 72 height 22
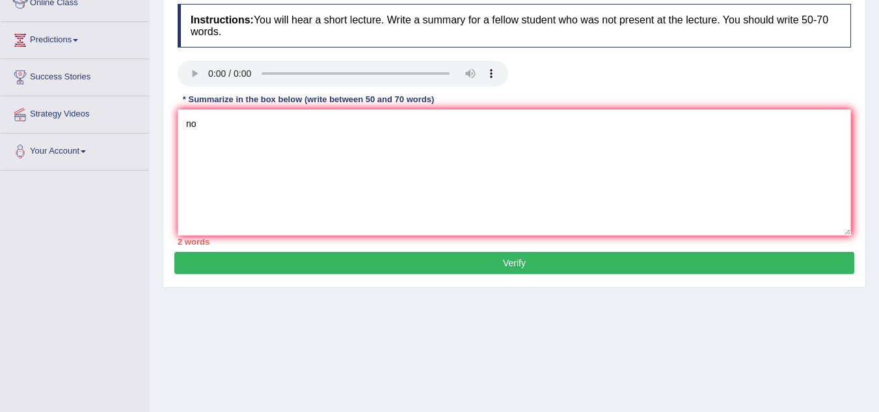
type textarea "n"
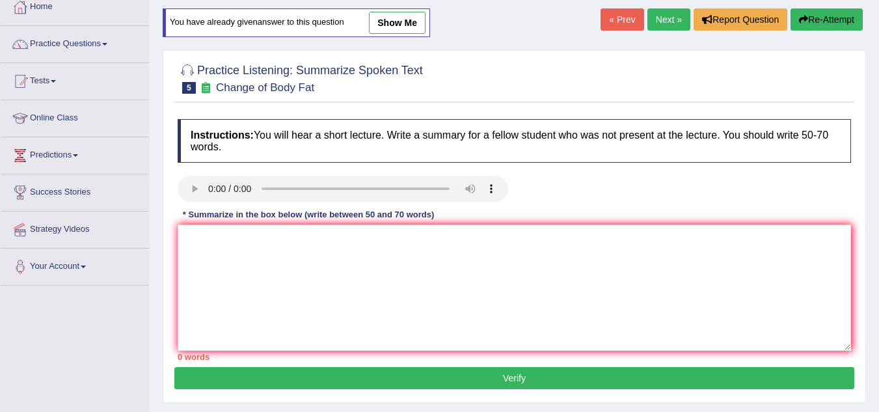
scroll to position [62, 0]
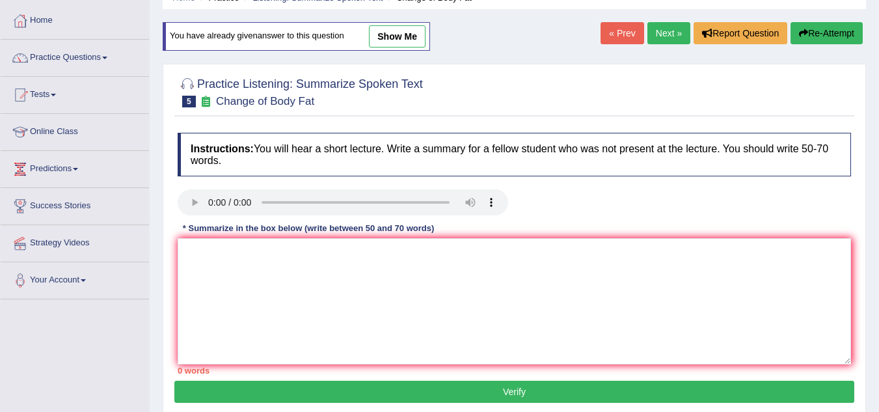
click at [404, 34] on link "show me" at bounding box center [397, 36] width 57 height 22
type textarea "A noteworthy point revealed in the lecture was about researcher on diet. To ela…"
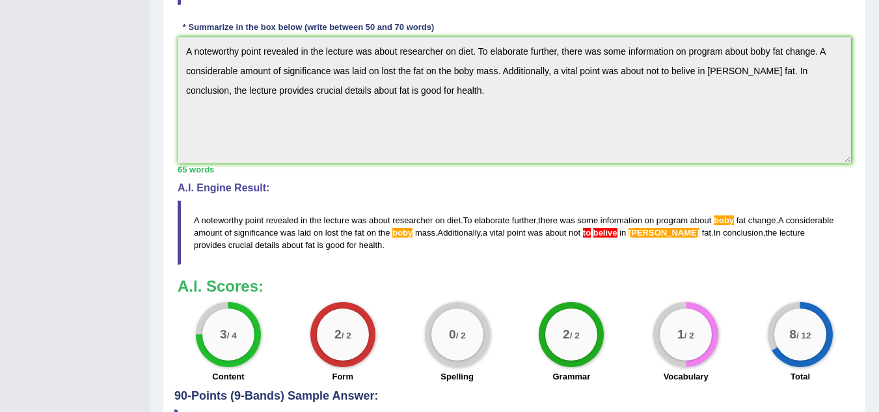
scroll to position [381, 0]
click at [415, 178] on div "Instructions: You will hear a short lecture. Write a summary for a fellow stude…" at bounding box center [514, 94] width 680 height 592
